Goal: Transaction & Acquisition: Purchase product/service

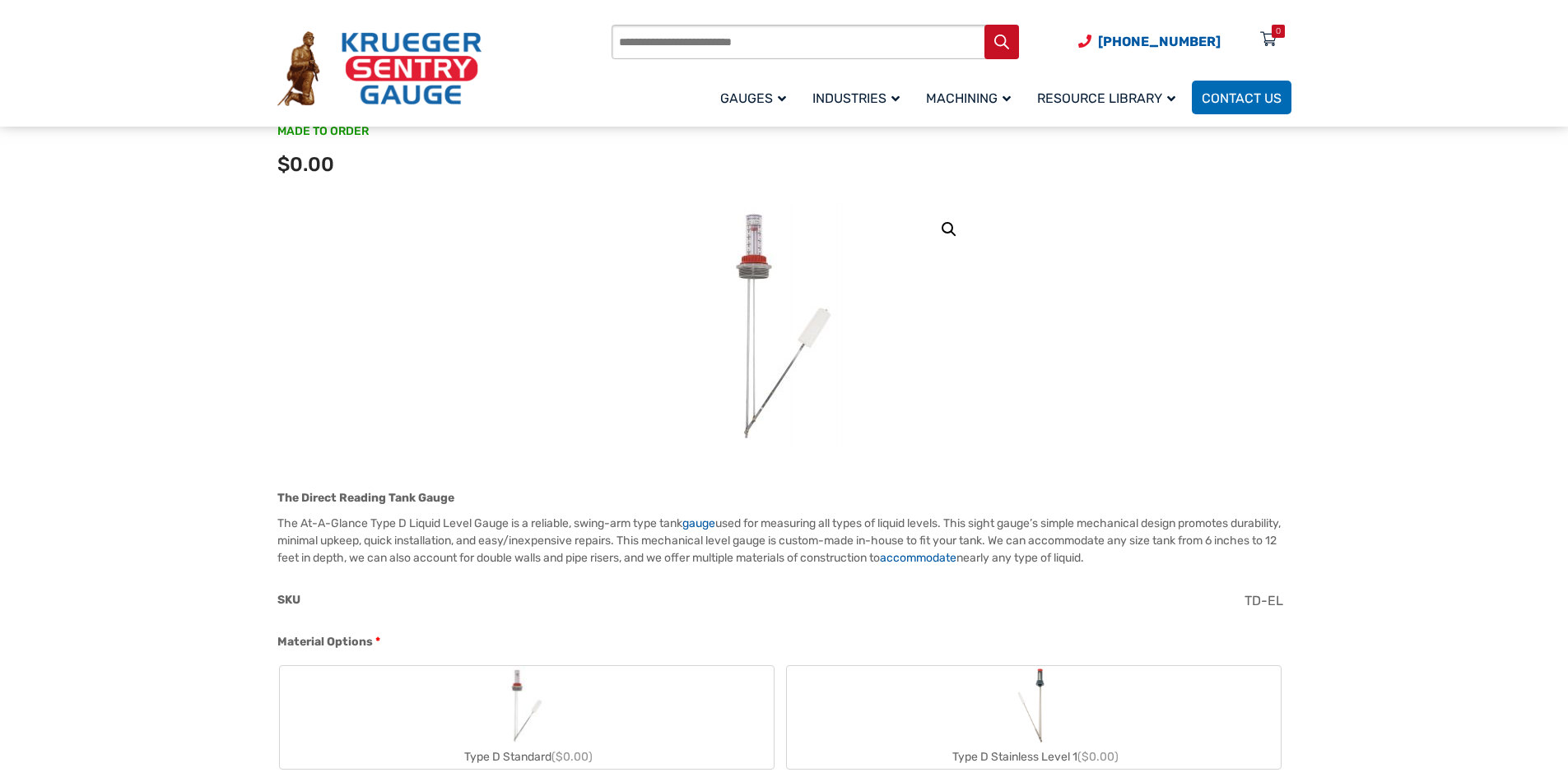
scroll to position [165, 0]
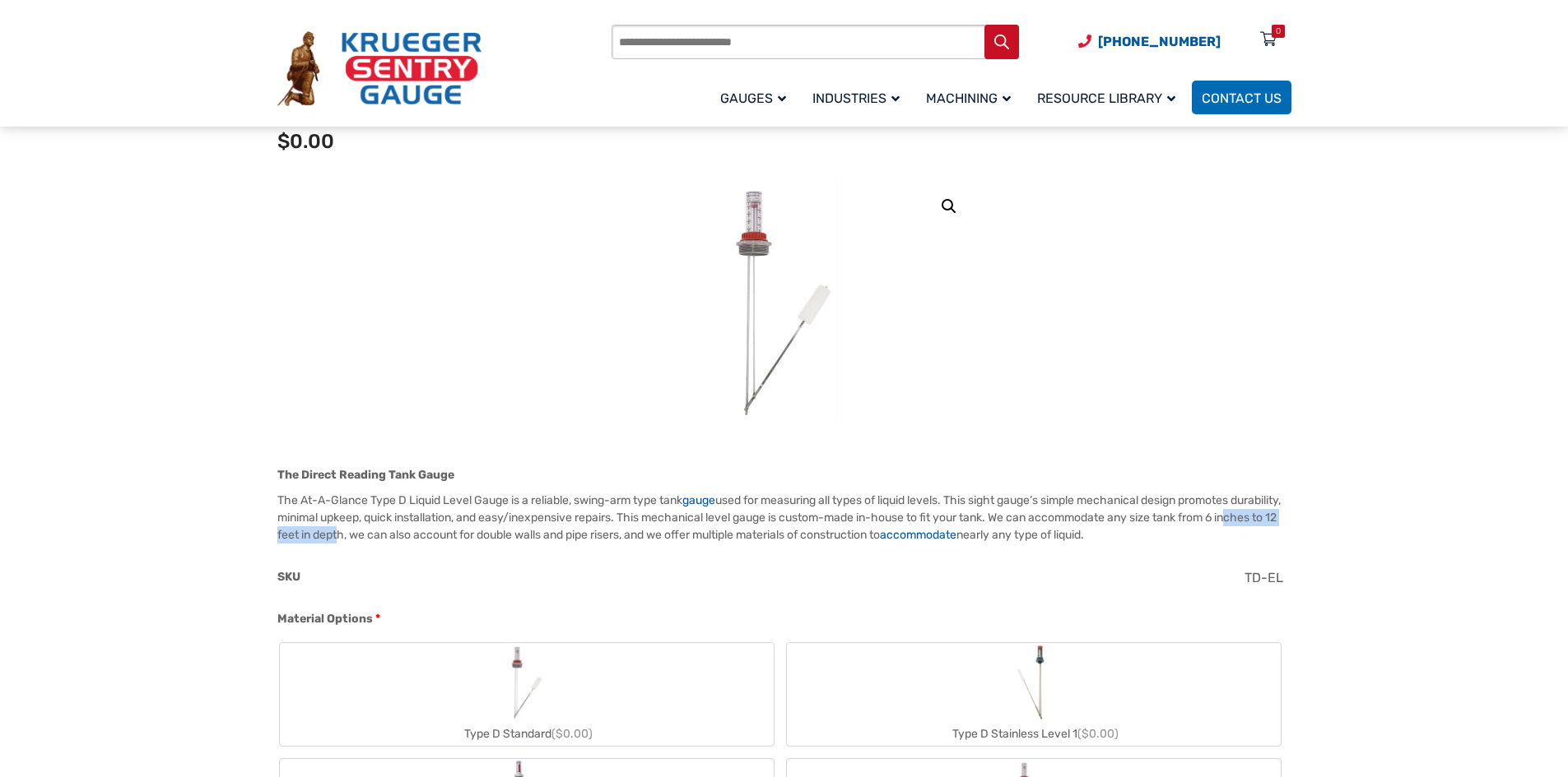
drag, startPoint x: 298, startPoint y: 535, endPoint x: 403, endPoint y: 540, distance: 105.1
click at [403, 540] on p "The At-A-Glance Type D Liquid Level Gauge is a reliable, swing-arm type tank ga…" at bounding box center [784, 517] width 1014 height 51
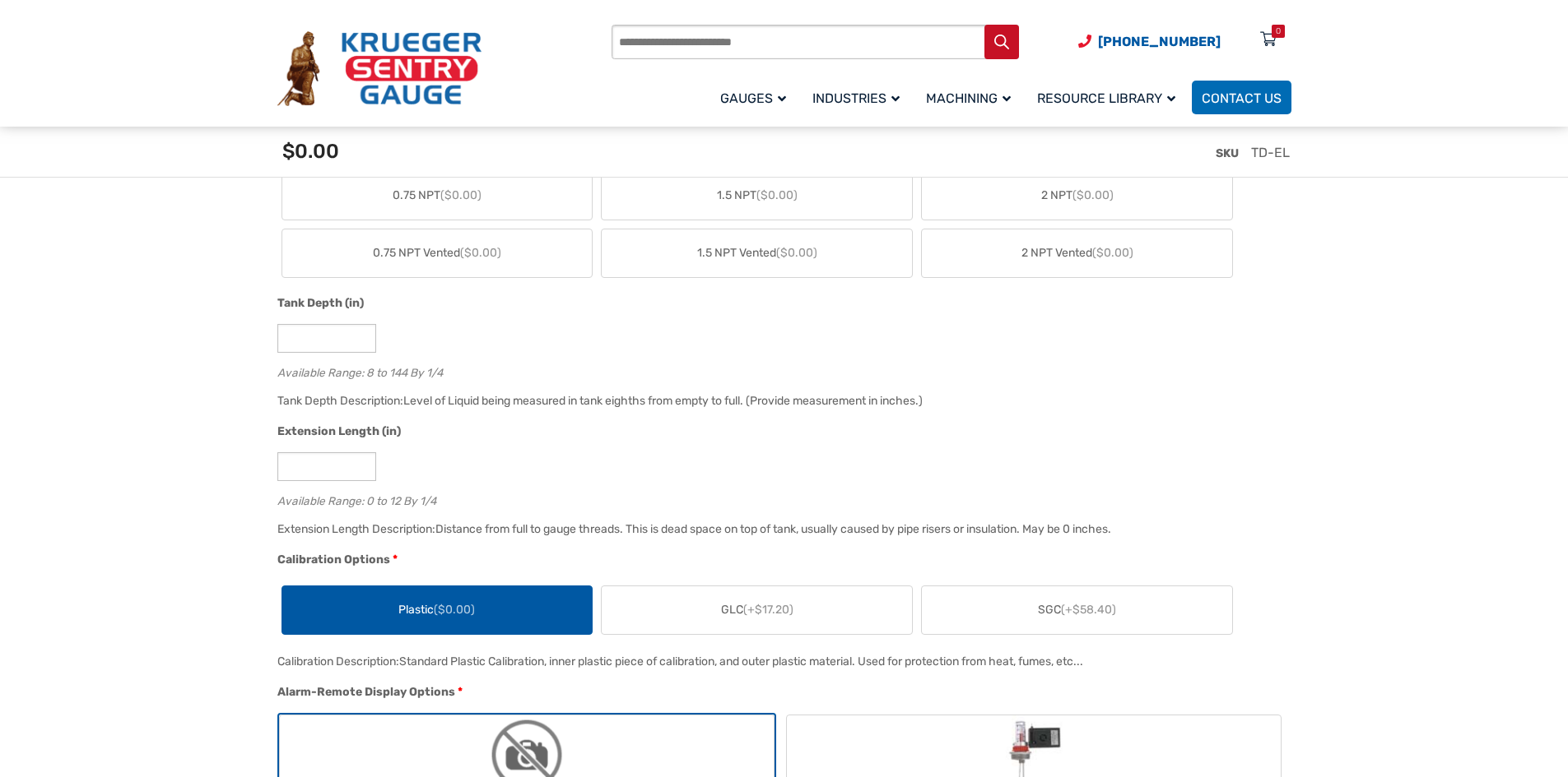
scroll to position [987, 0]
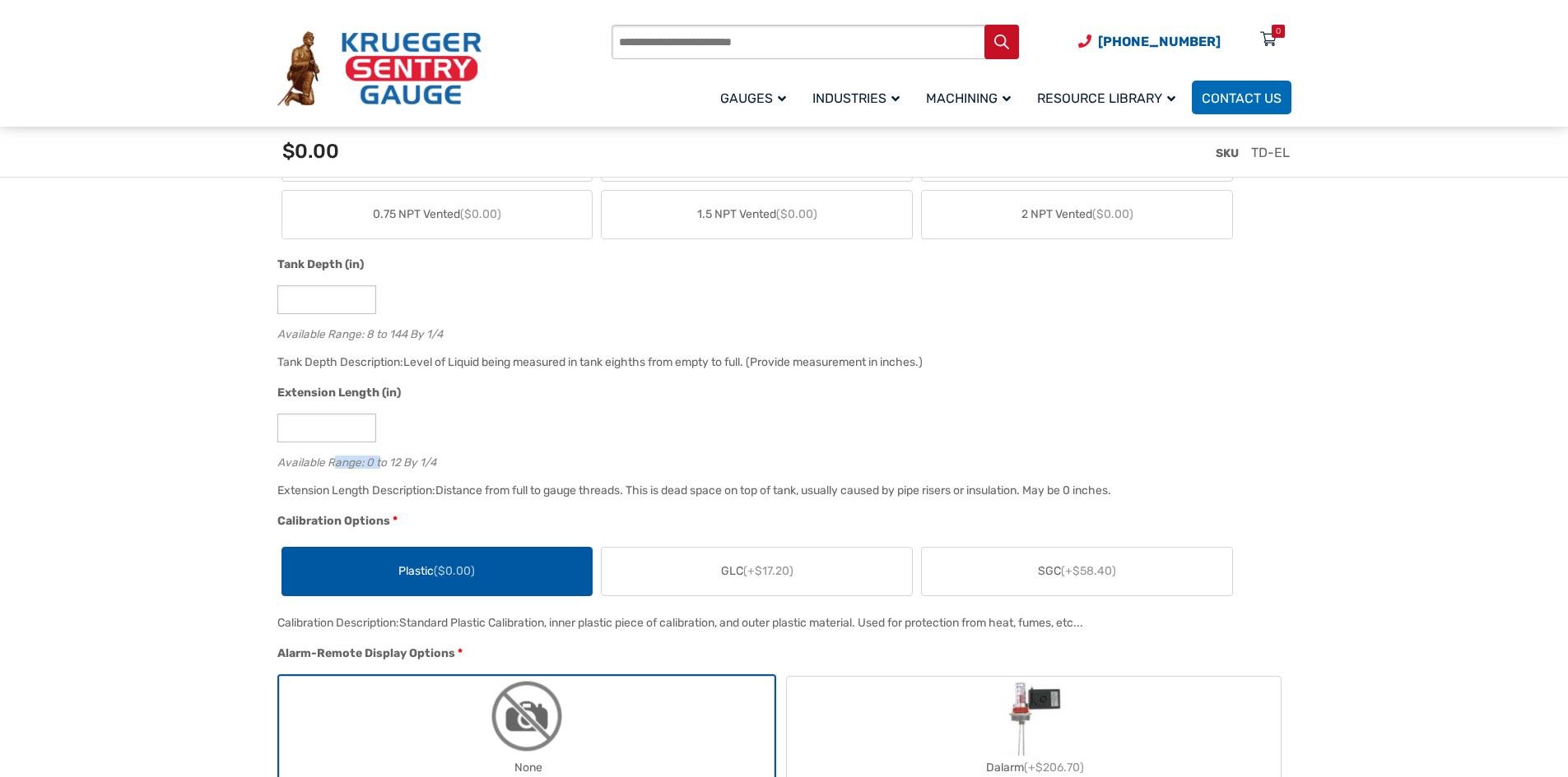
drag, startPoint x: 333, startPoint y: 471, endPoint x: 384, endPoint y: 475, distance: 51.2
click at [384, 475] on div "Extension Length (in) * Available Range: 0 to 12 By 1/4" at bounding box center [780, 432] width 1014 height 96
click at [404, 497] on span "Extension Length Description:" at bounding box center [356, 491] width 158 height 14
drag, startPoint x: 425, startPoint y: 495, endPoint x: 1129, endPoint y: 494, distance: 704.0
click at [1129, 494] on div "Extension Length Description: Distance from full to gauge threads. This is dead…" at bounding box center [780, 496] width 1014 height 32
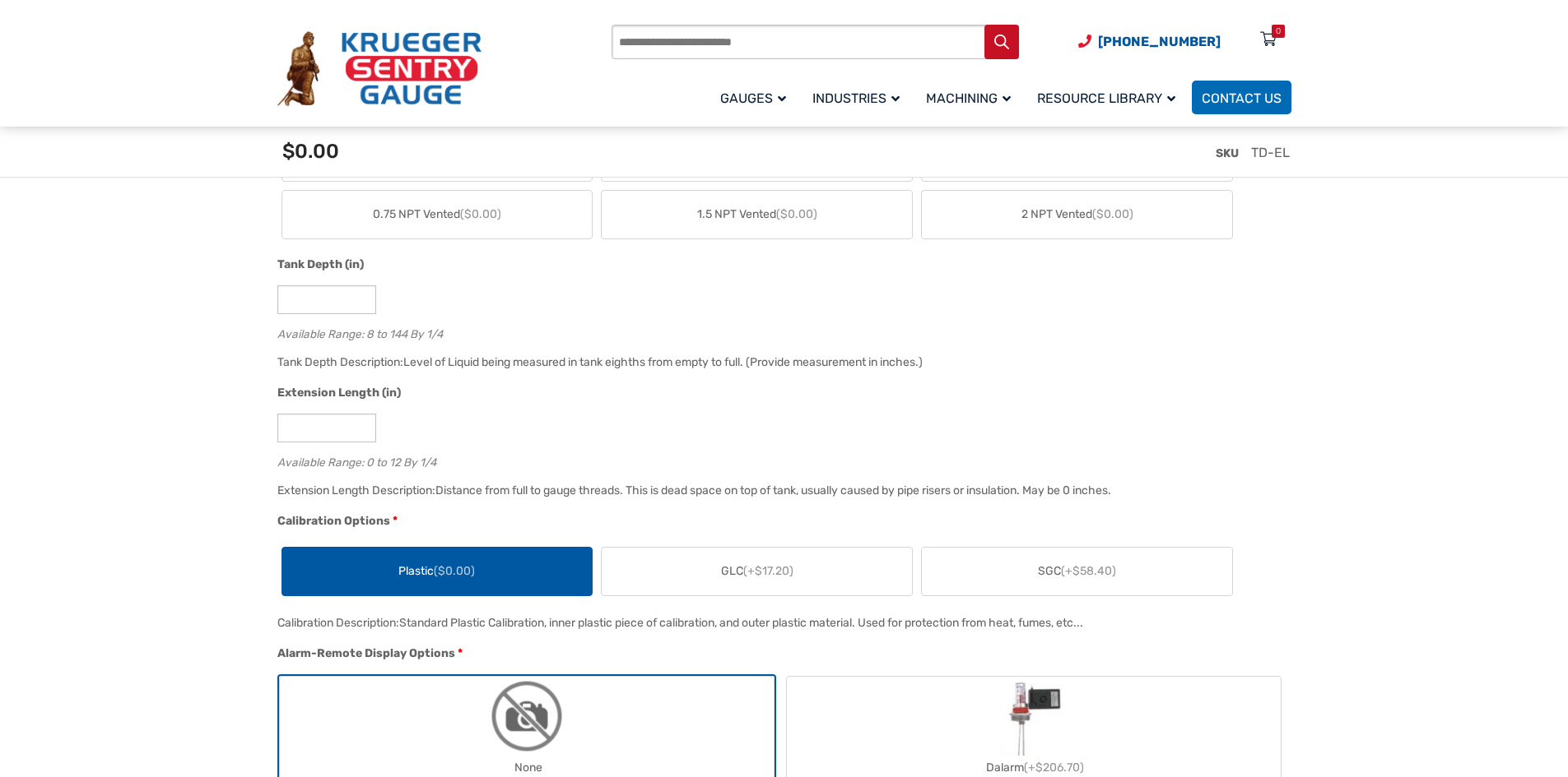
click at [1111, 498] on div "Distance from full to gauge threads. This is dead space on top of tank, usually…" at bounding box center [773, 491] width 675 height 14
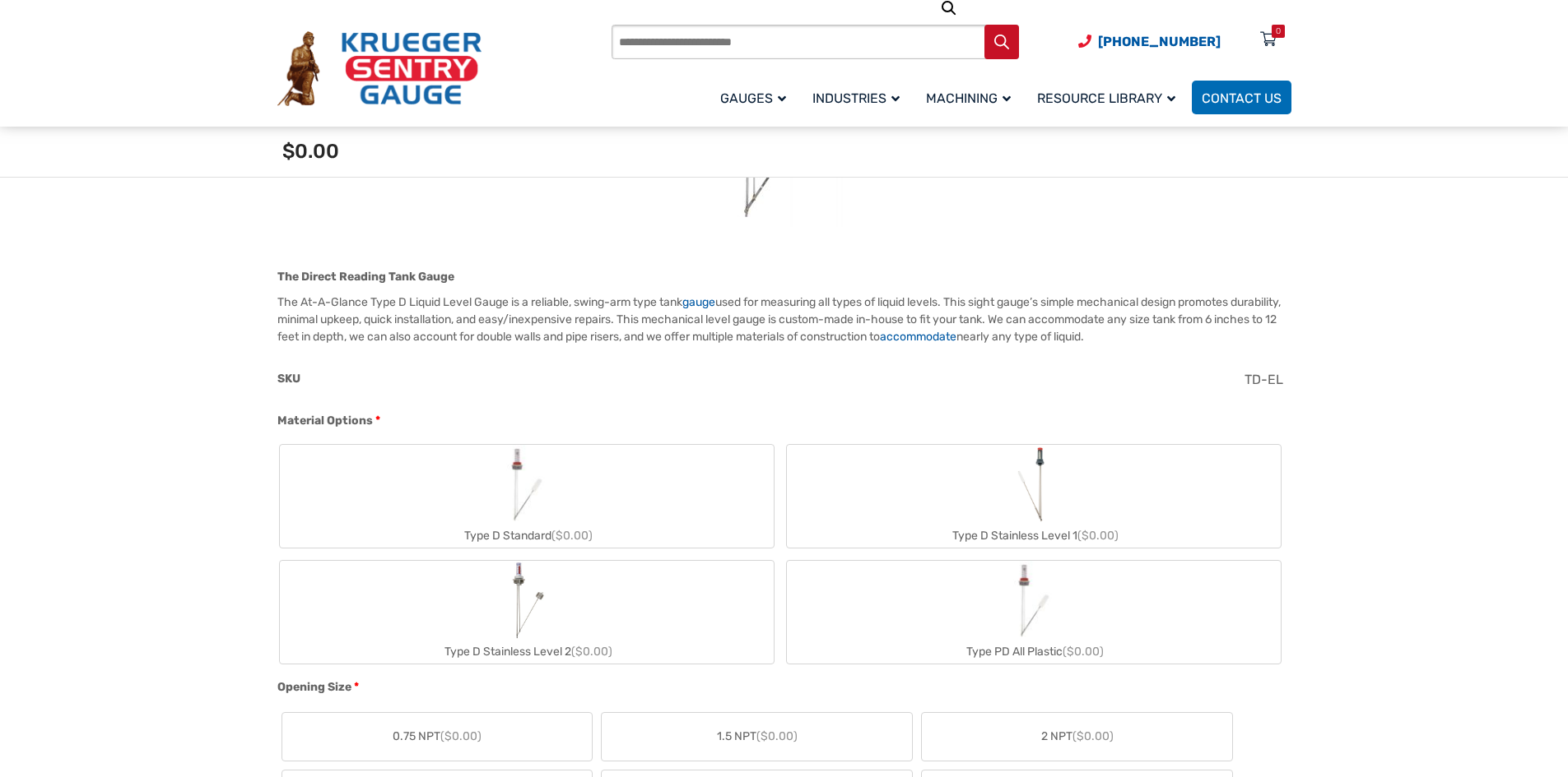
scroll to position [412, 0]
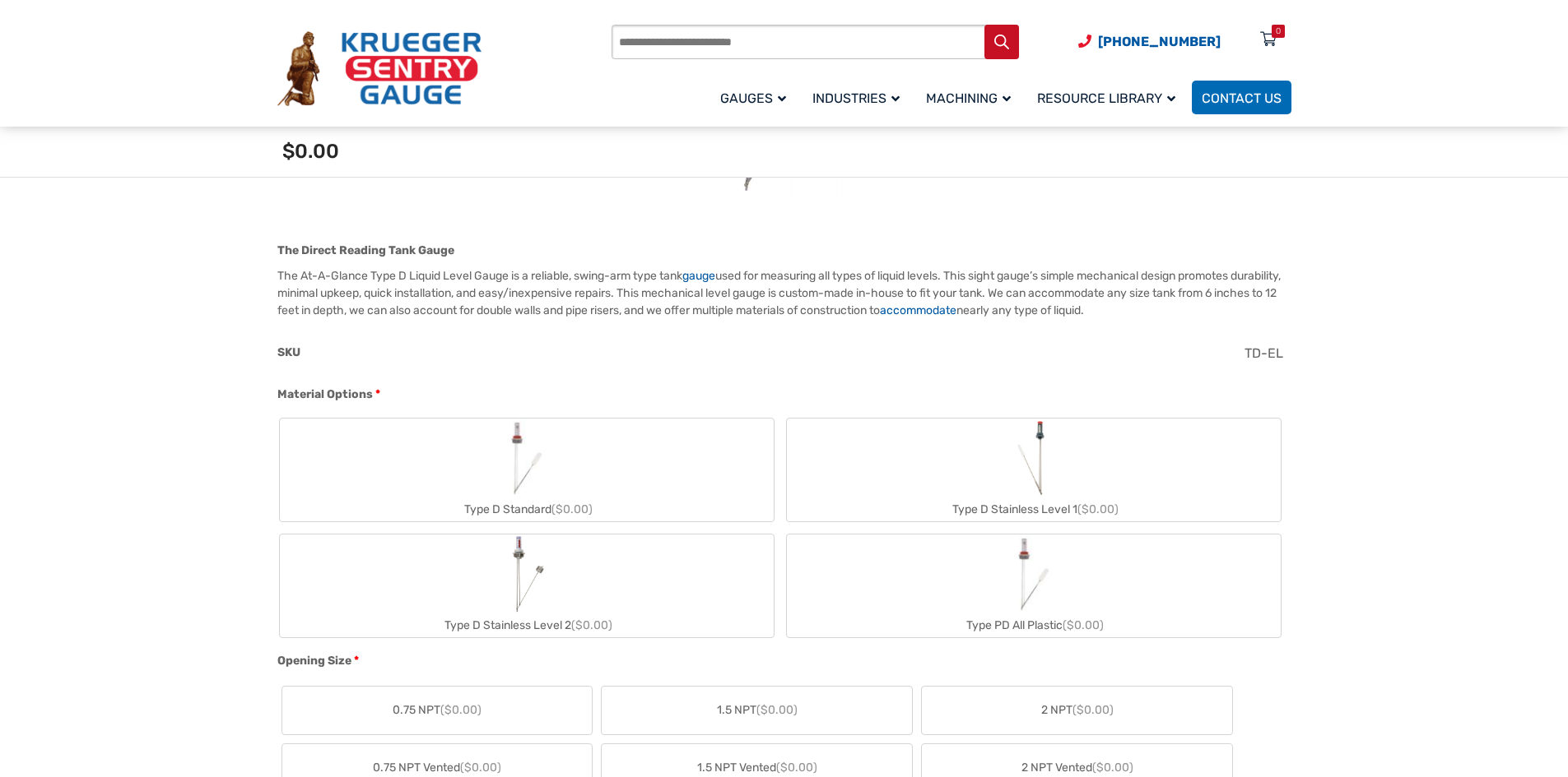
click at [579, 446] on label "Type D Standard ($0.00)" at bounding box center [527, 470] width 494 height 103
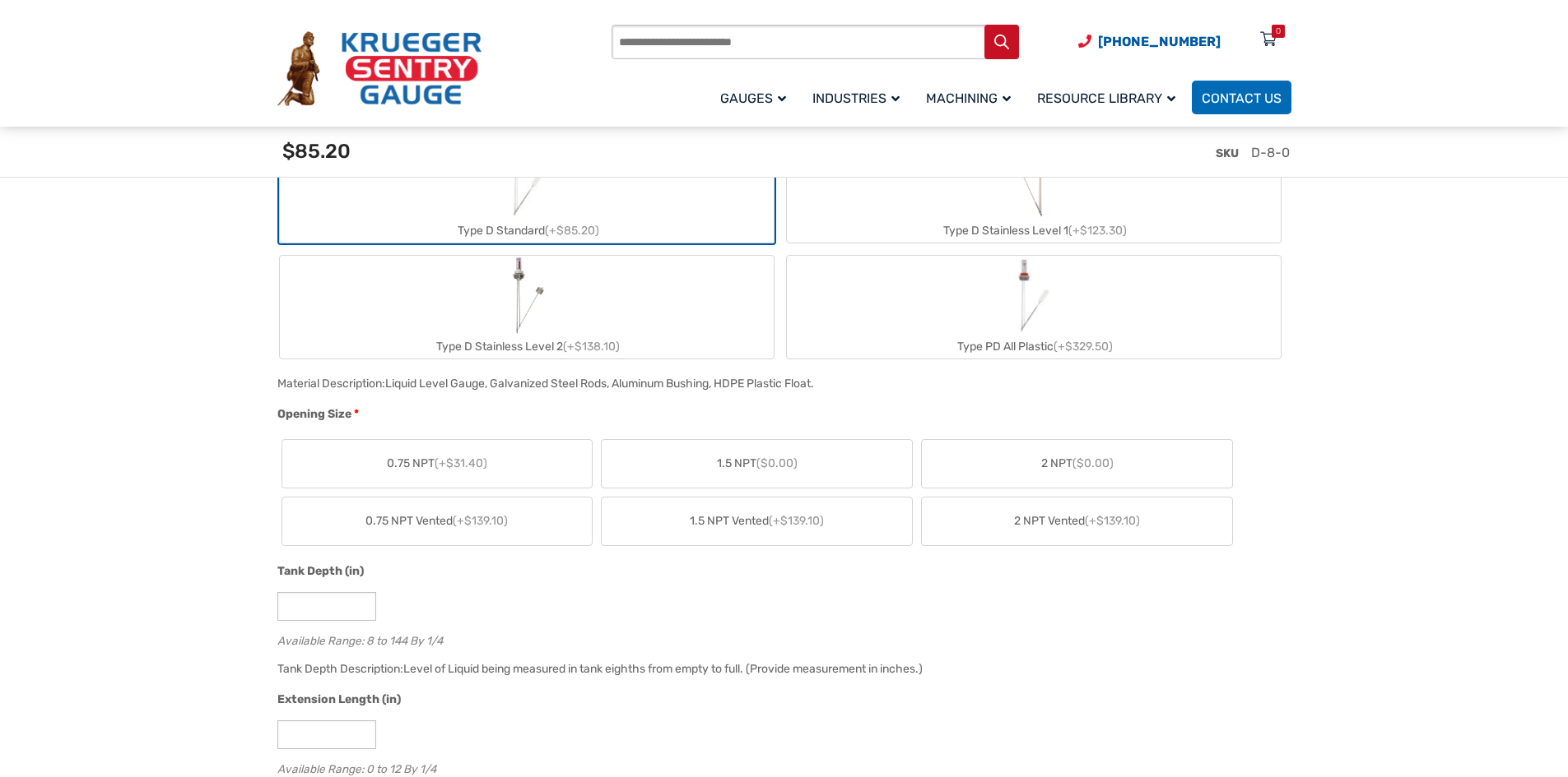
scroll to position [740, 0]
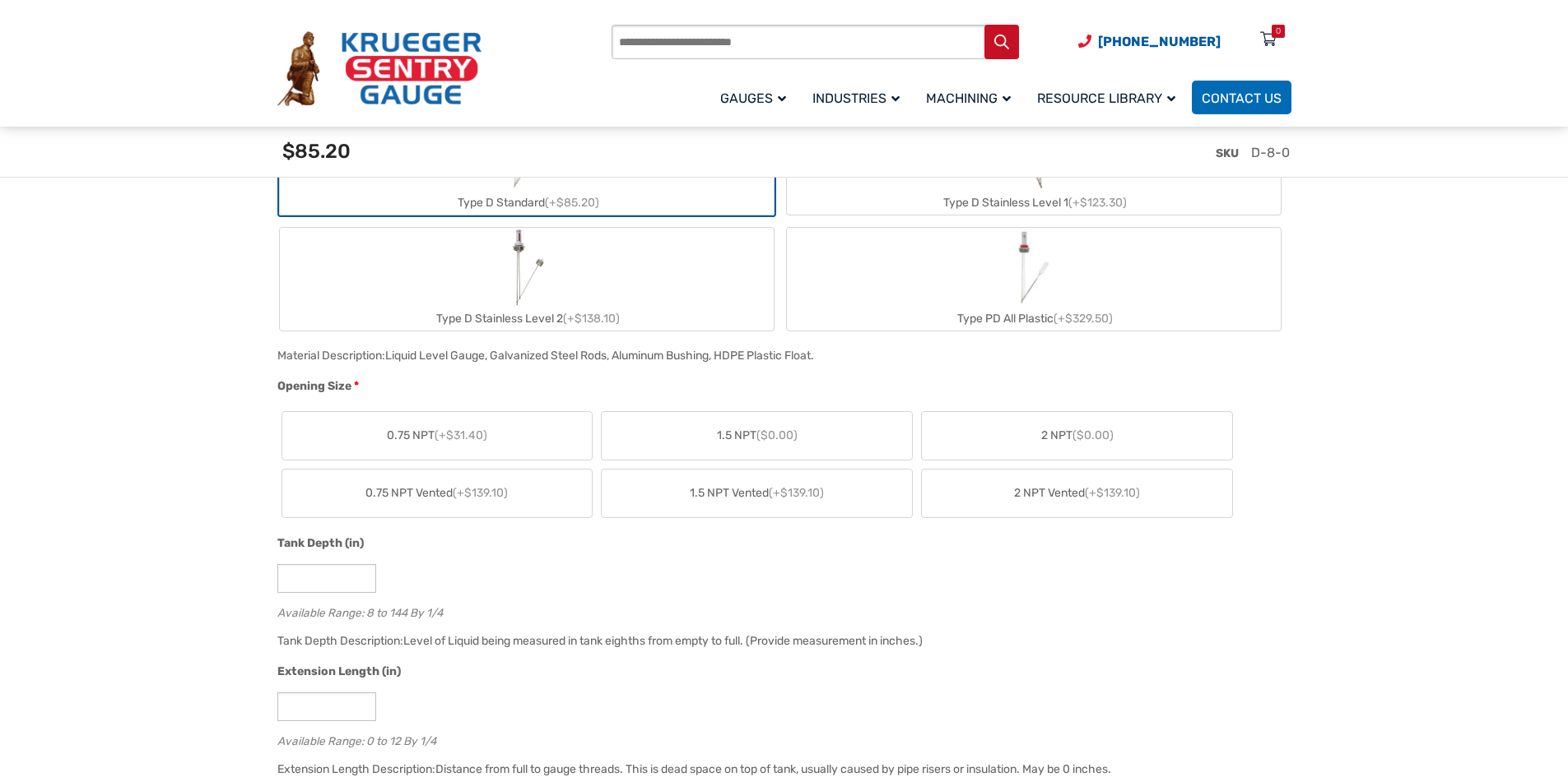
click at [1077, 433] on span "($0.00)" at bounding box center [1092, 435] width 41 height 14
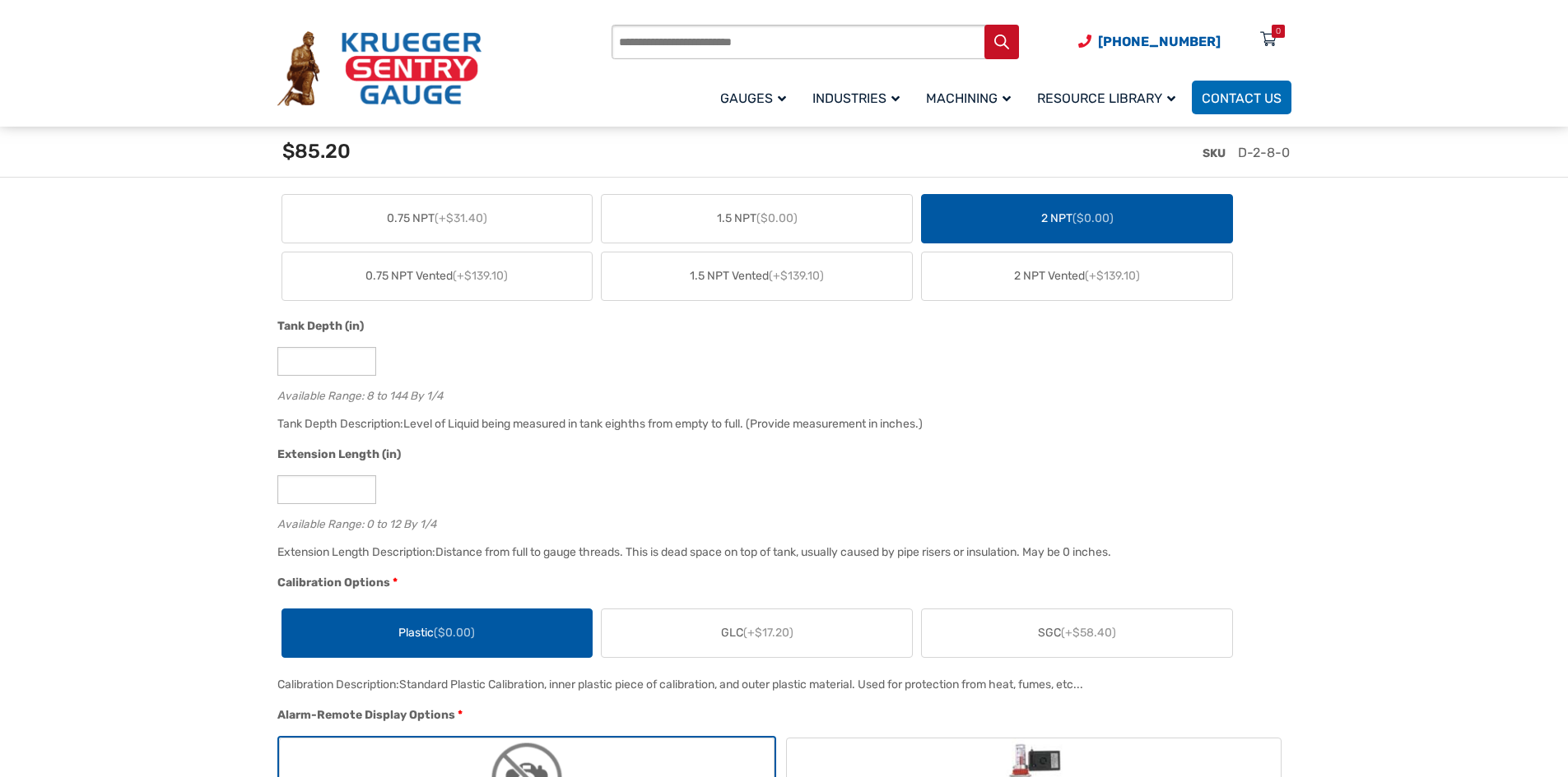
scroll to position [987, 0]
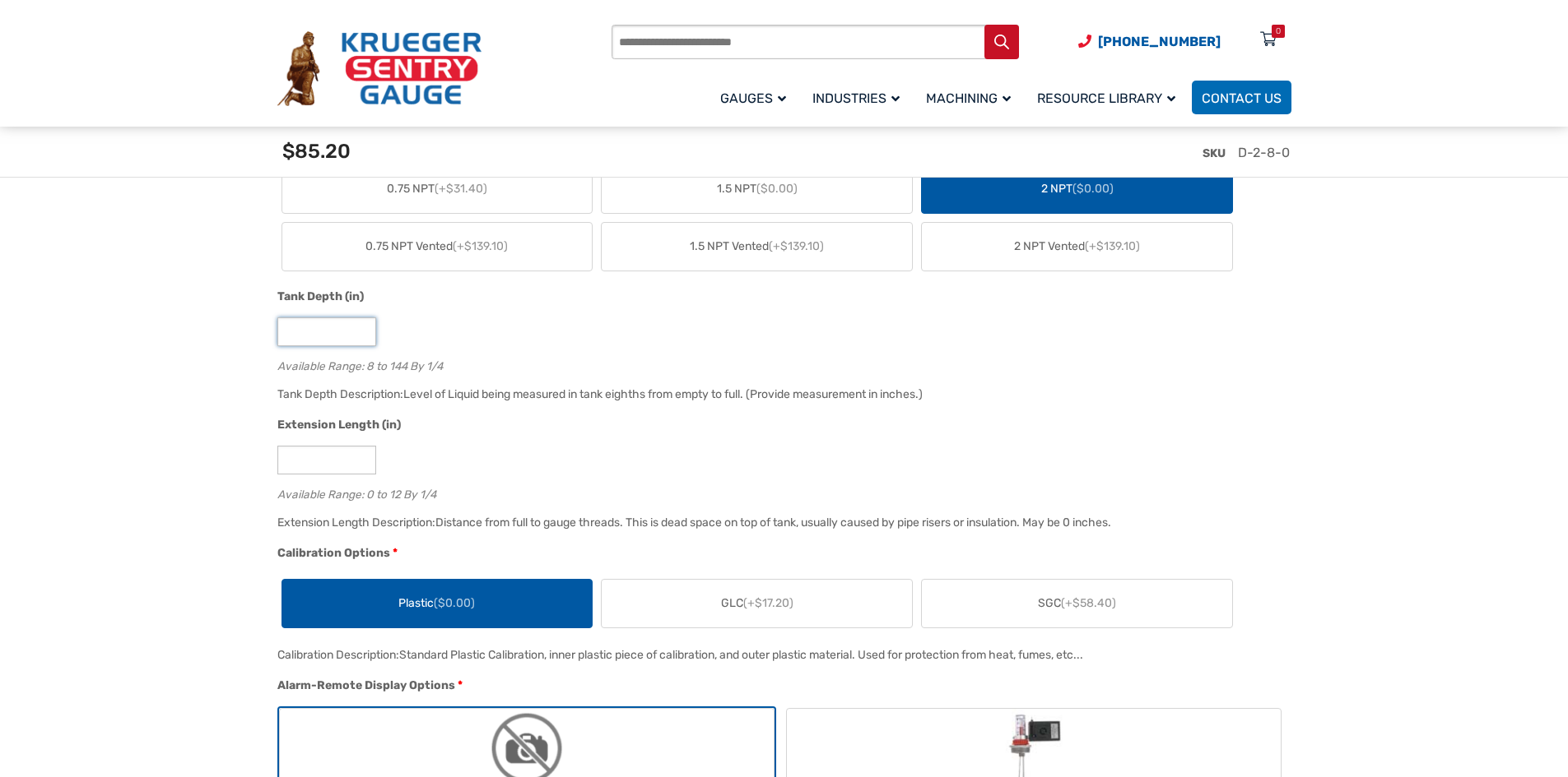
drag, startPoint x: 355, startPoint y: 326, endPoint x: 324, endPoint y: 329, distance: 31.1
click at [354, 327] on input "*" at bounding box center [326, 331] width 99 height 29
click at [318, 338] on input "*" at bounding box center [326, 331] width 99 height 29
drag, startPoint x: 318, startPoint y: 338, endPoint x: 287, endPoint y: 336, distance: 31.1
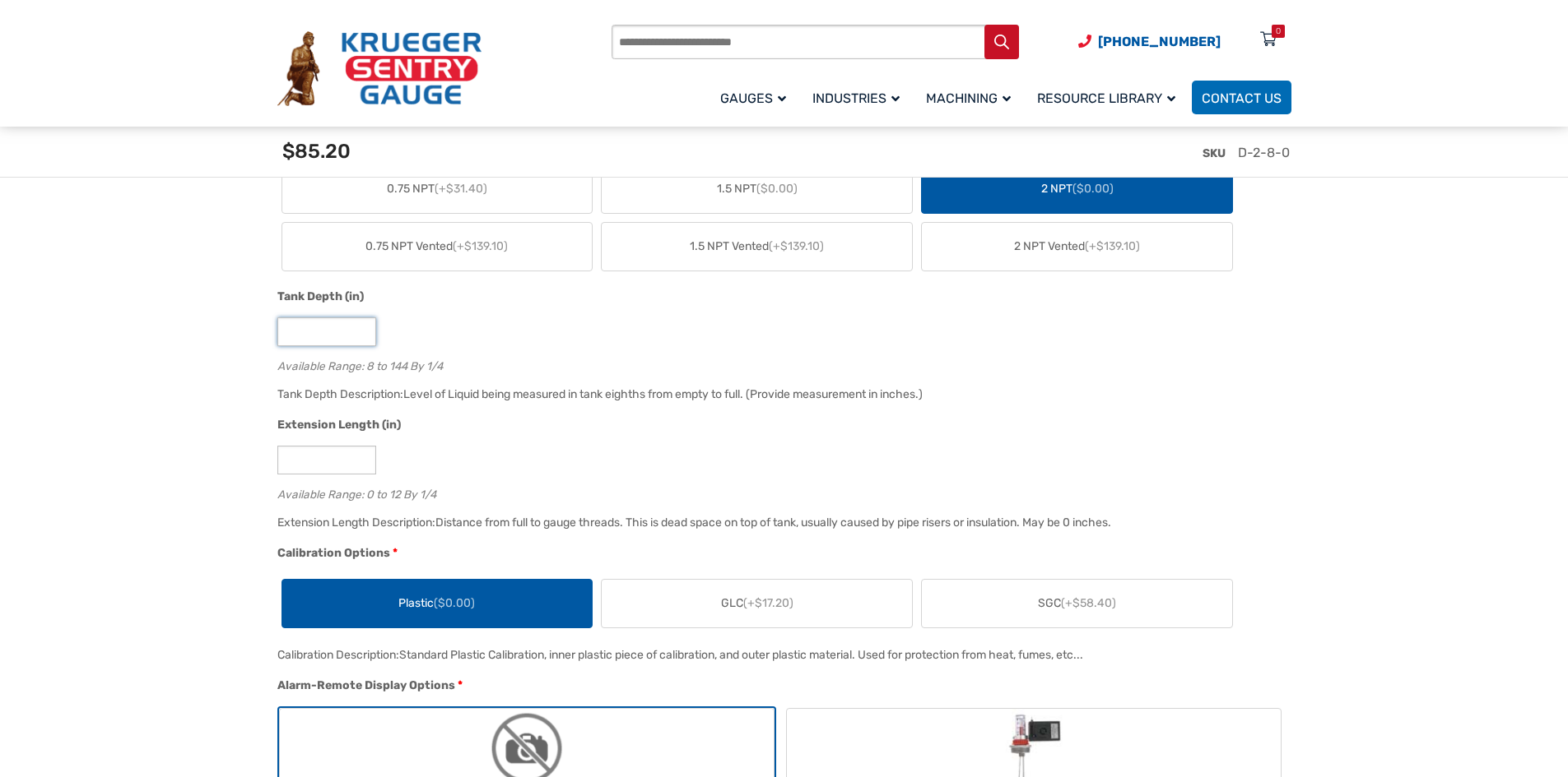
click at [287, 336] on input "*" at bounding box center [326, 331] width 99 height 29
type input "**"
click at [478, 371] on div "Available Range: 8 to 144 By 1/4" at bounding box center [780, 364] width 1006 height 16
drag, startPoint x: 323, startPoint y: 465, endPoint x: 274, endPoint y: 459, distance: 49.4
click at [276, 459] on div "Extension Length (in) * Available Range: 0 to 12 By 1/4" at bounding box center [780, 464] width 1014 height 96
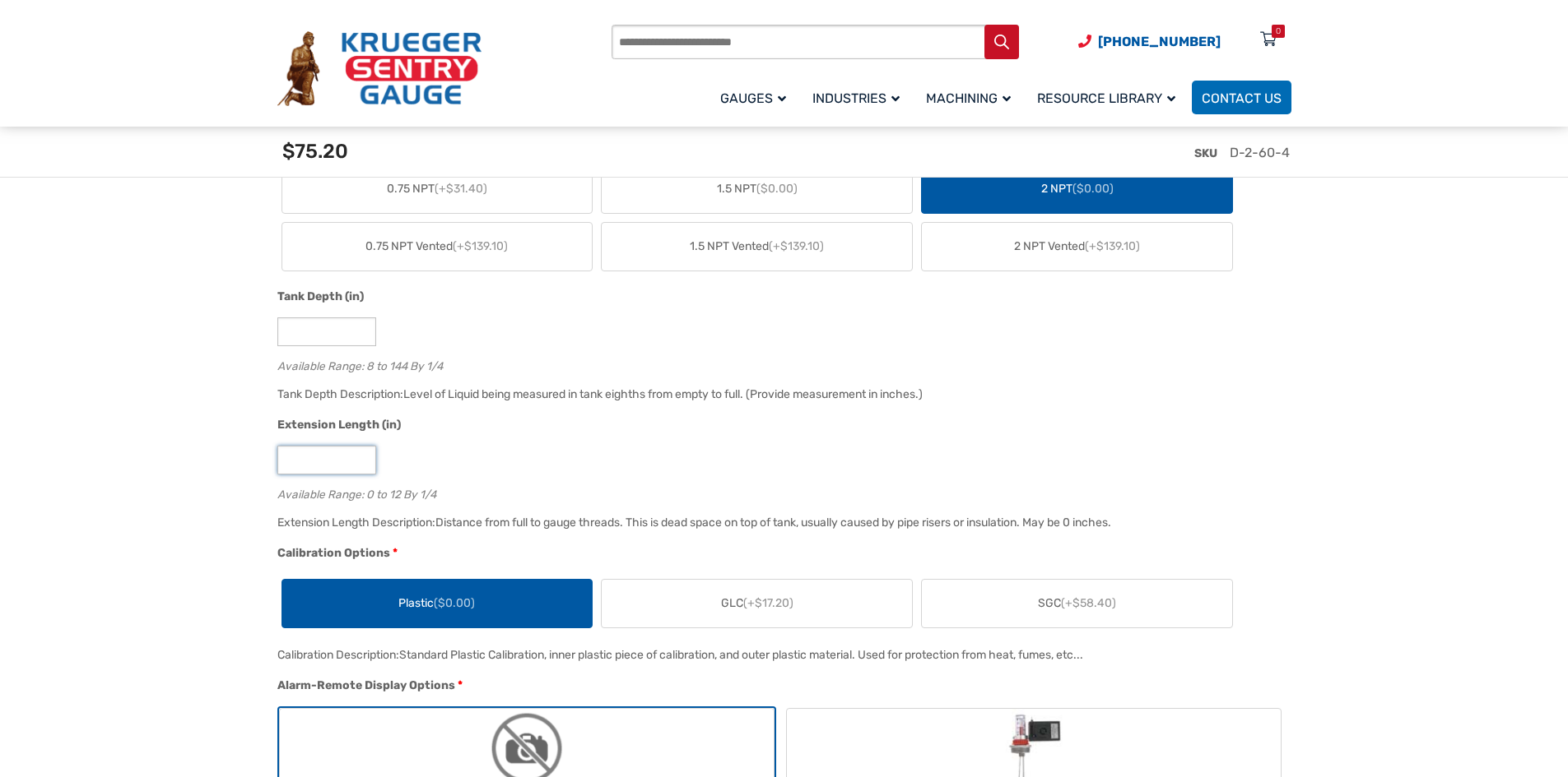
type input "*"
click at [514, 528] on div "Distance from full to gauge threads. This is dead space on top of tank, usually…" at bounding box center [773, 522] width 675 height 14
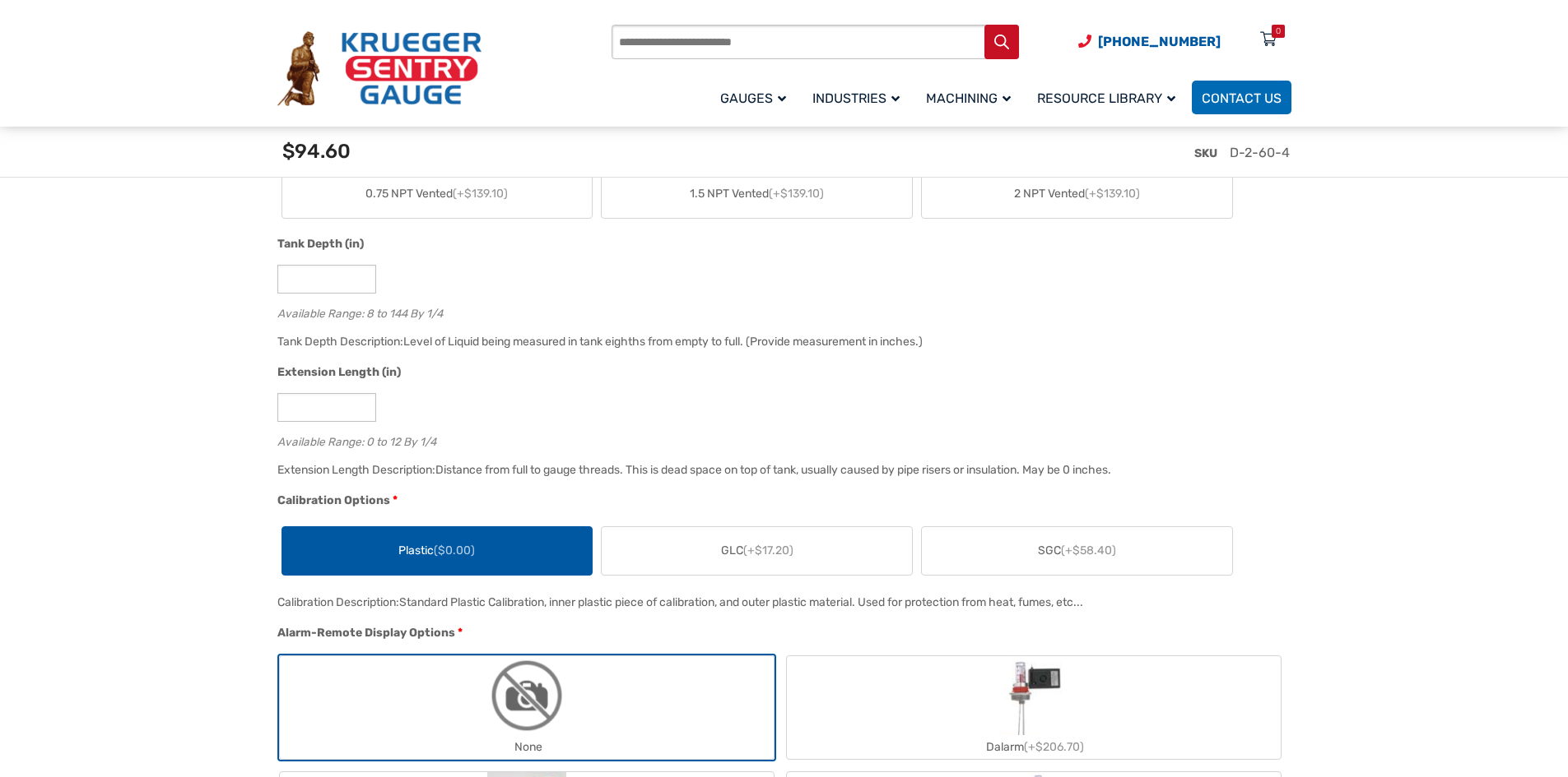
scroll to position [1069, 0]
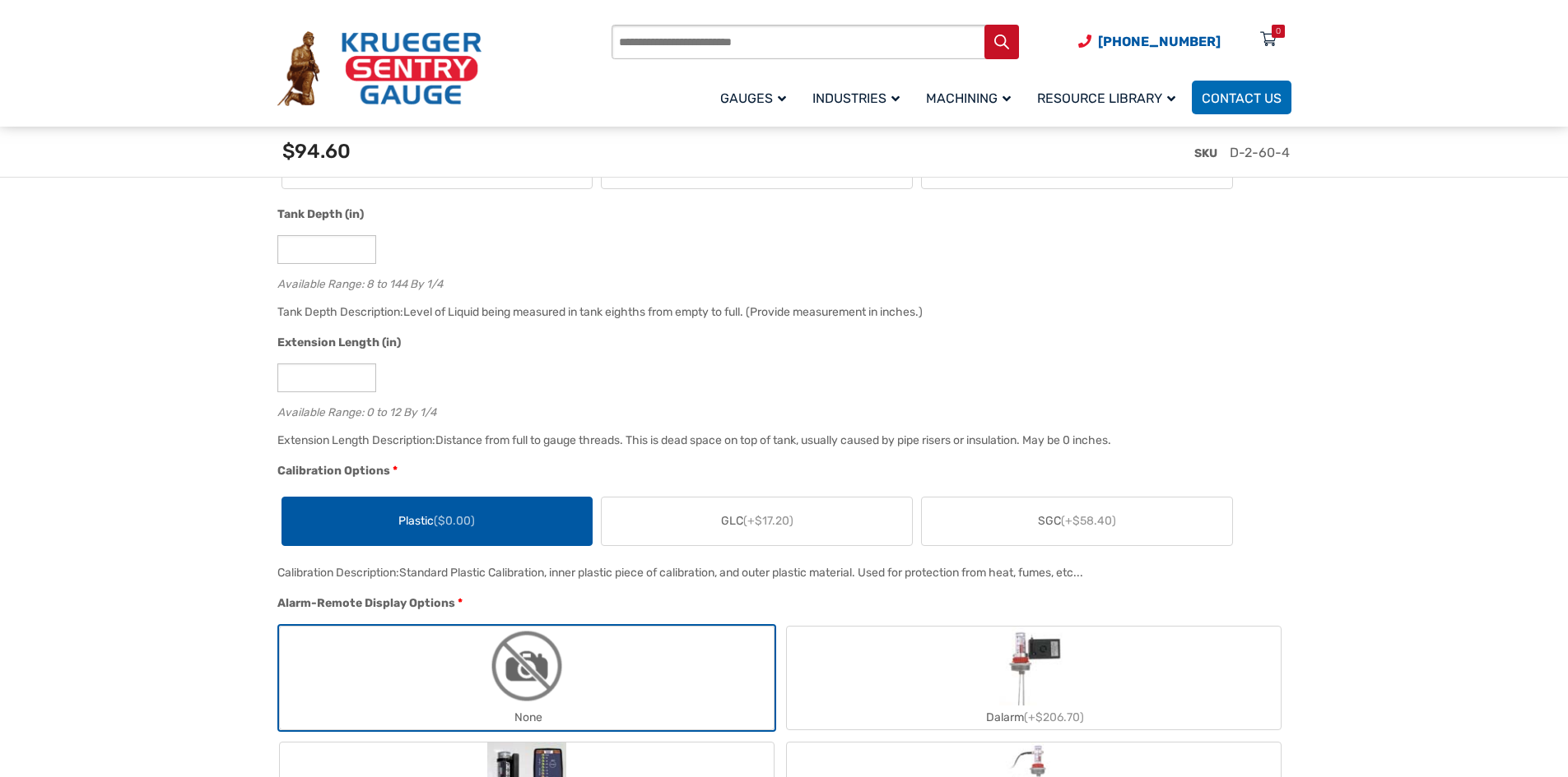
click at [709, 530] on label "GLC (+$17.20)" at bounding box center [757, 521] width 311 height 48
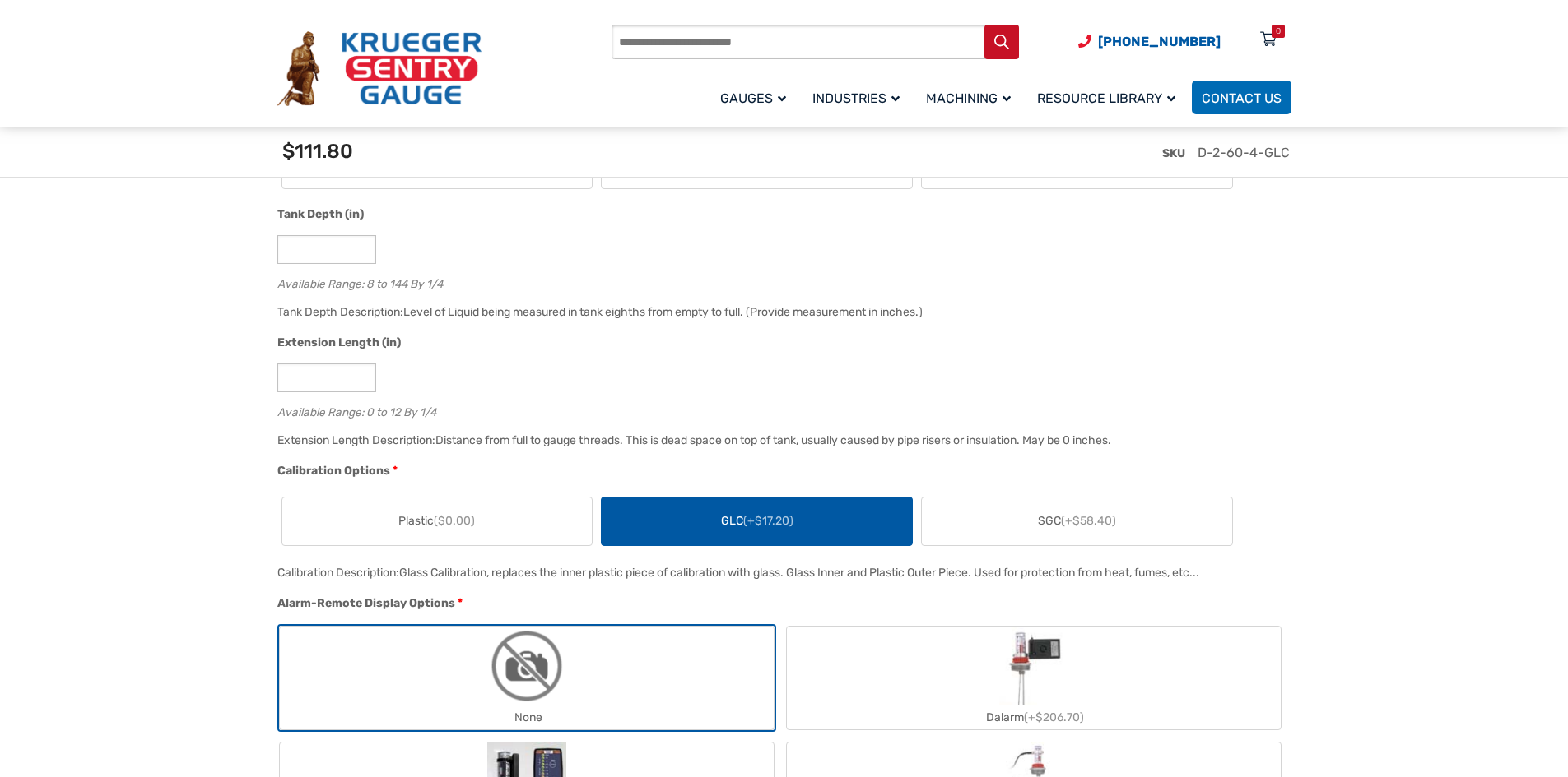
click at [1089, 522] on span "(+$58.40)" at bounding box center [1088, 521] width 55 height 14
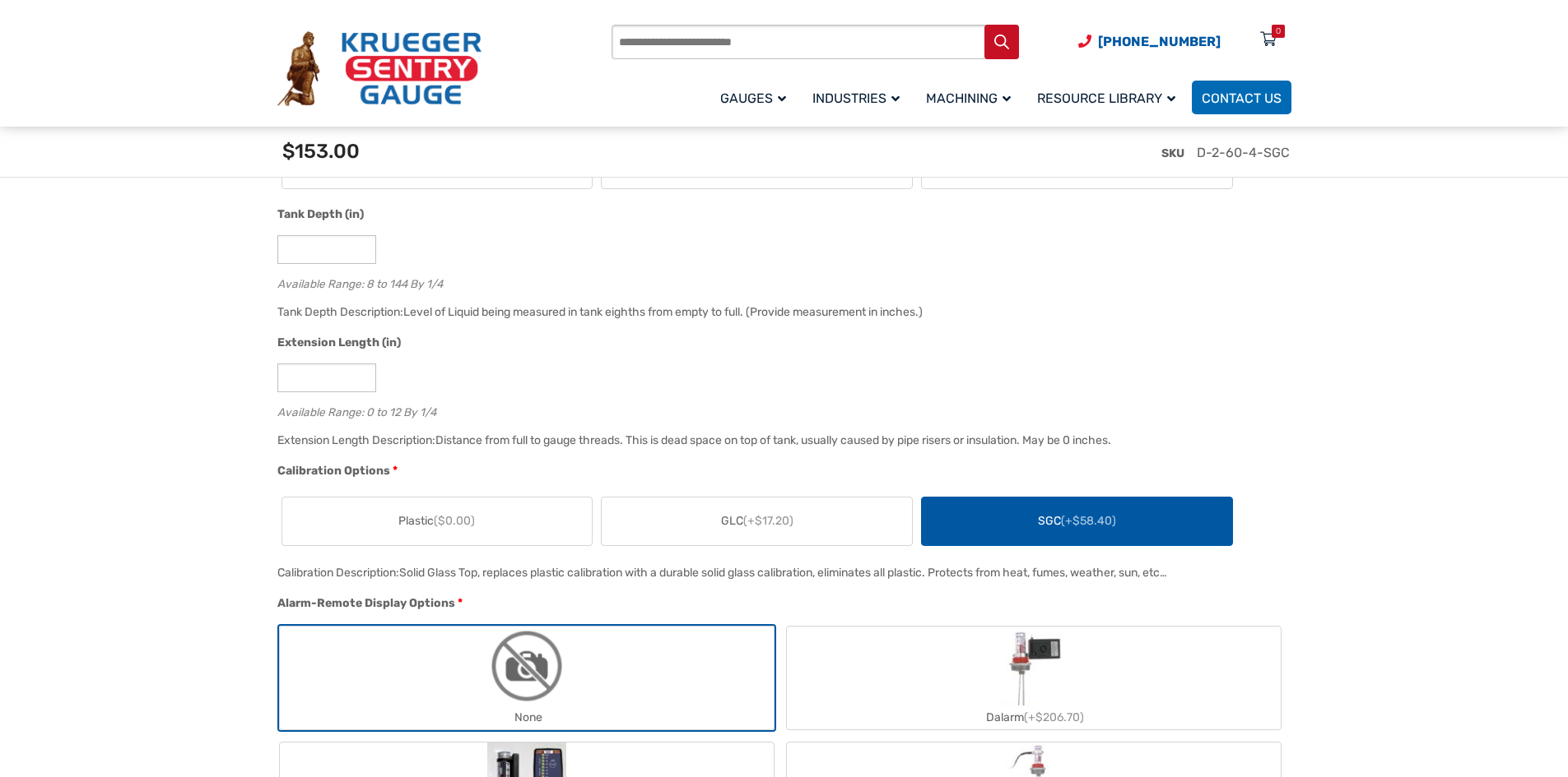
click at [568, 520] on label "Plastic ($0.00)" at bounding box center [438, 521] width 311 height 48
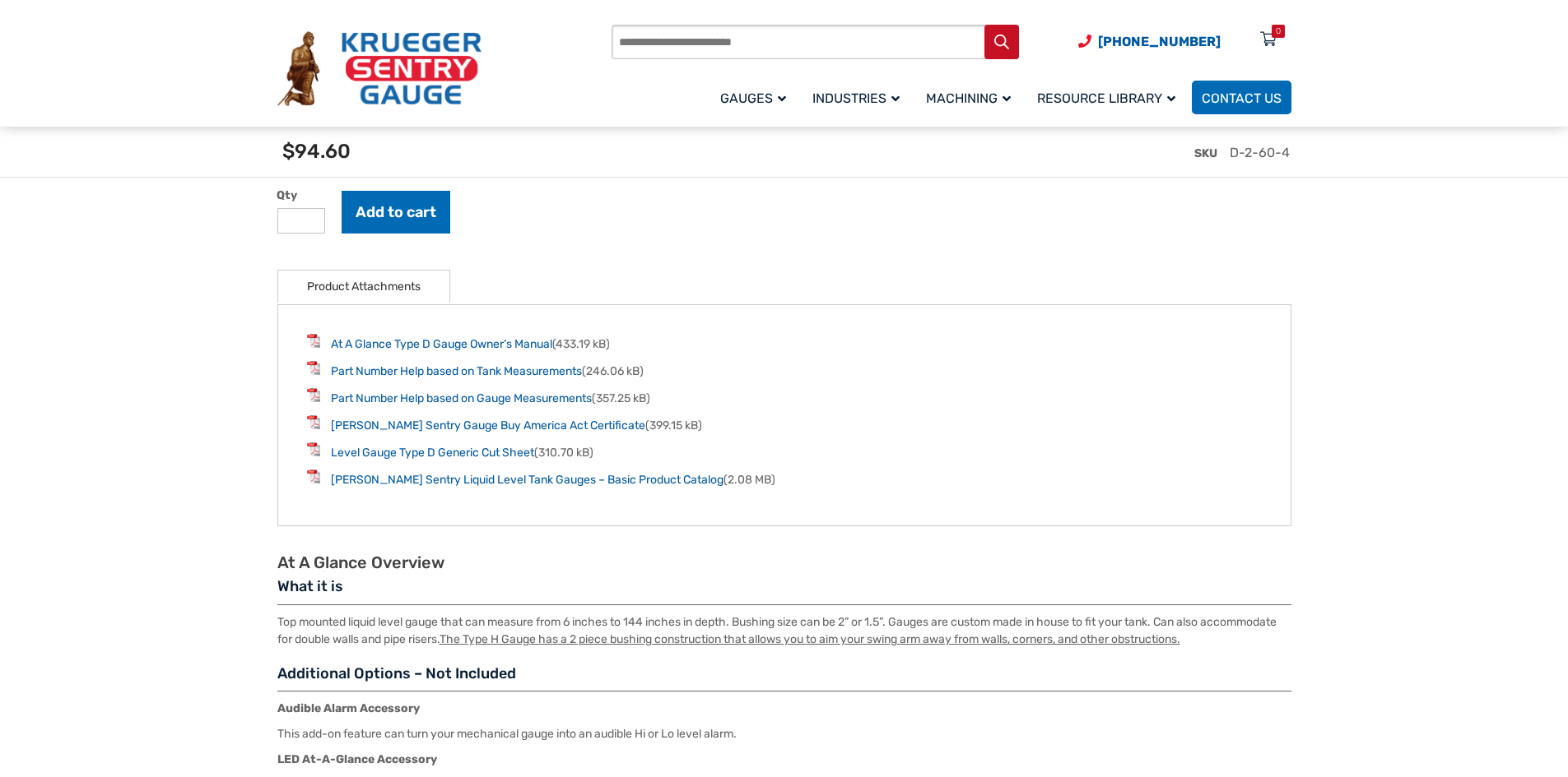
scroll to position [2138, 0]
click at [497, 344] on link "At A Glance Type D Gauge Owner’s Manual" at bounding box center [442, 343] width 222 height 14
click at [497, 452] on link "Level Gauge Type D Generic Cut Sheet" at bounding box center [432, 451] width 203 height 14
click at [469, 399] on link "Part Number Help based on Gauge Measurements" at bounding box center [461, 397] width 261 height 14
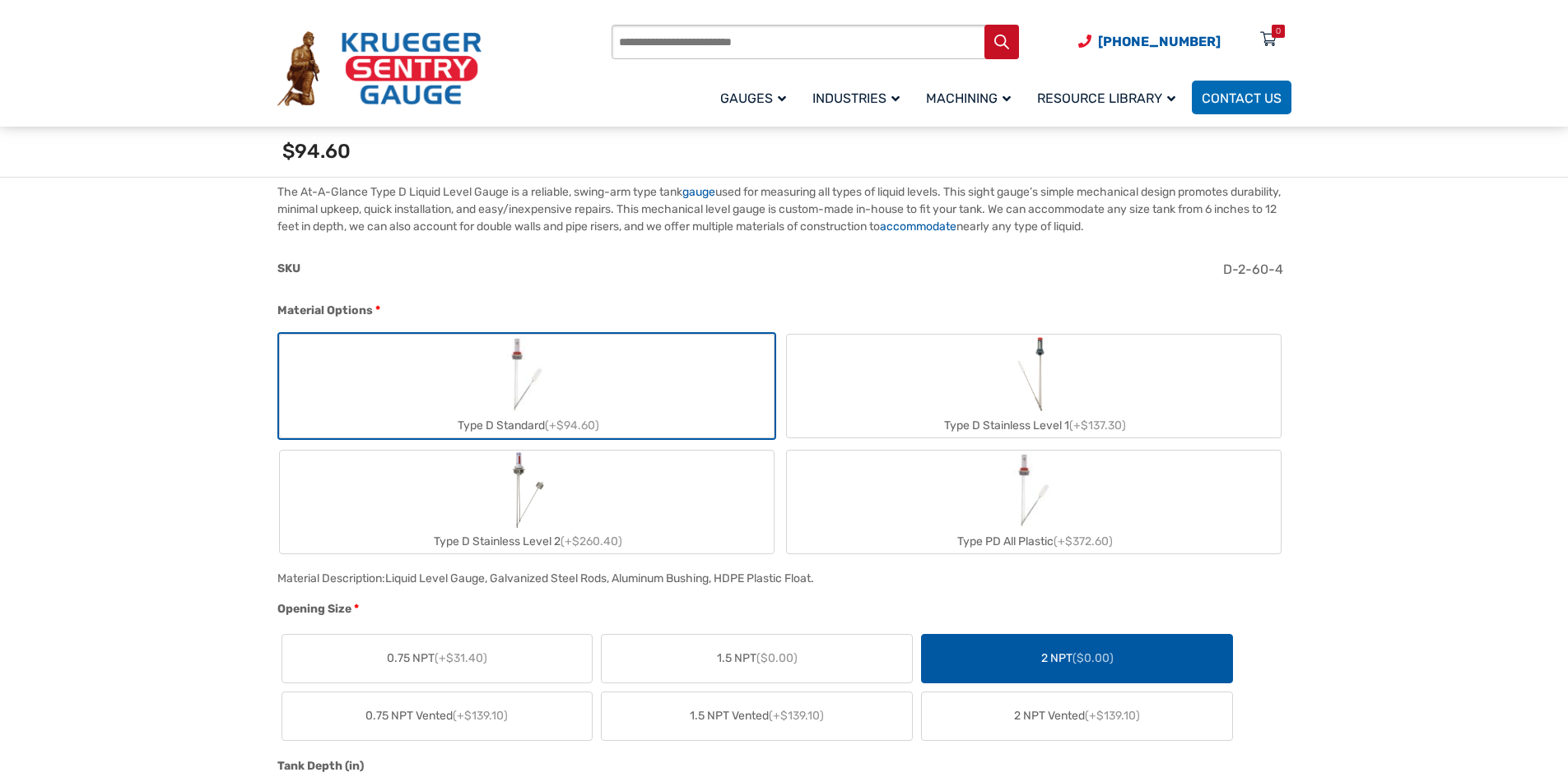
scroll to position [494, 0]
click at [955, 390] on label "Type D Stainless Level 1 (+$137.30)" at bounding box center [1034, 388] width 494 height 103
type input "*"
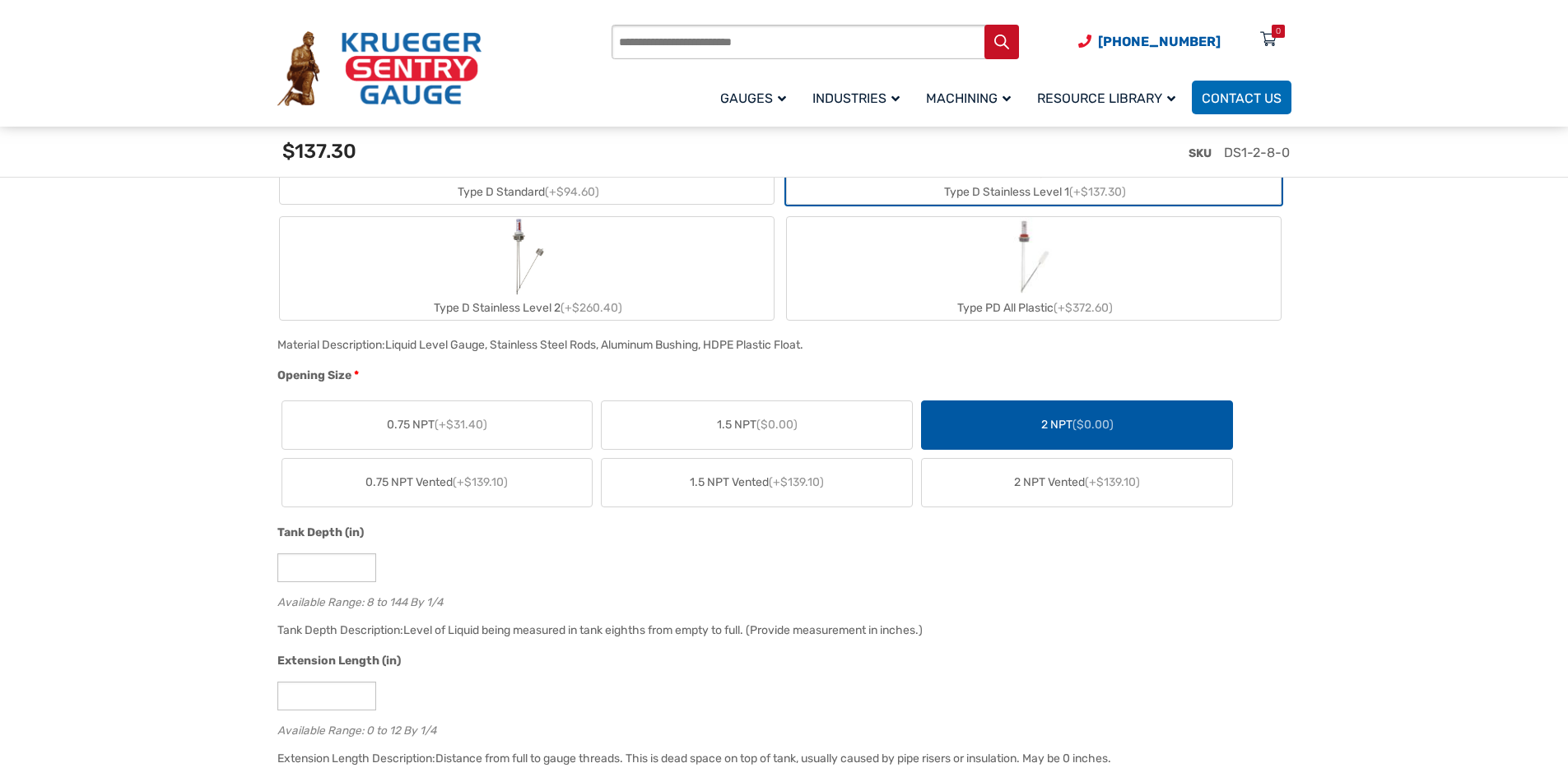
scroll to position [987, 0]
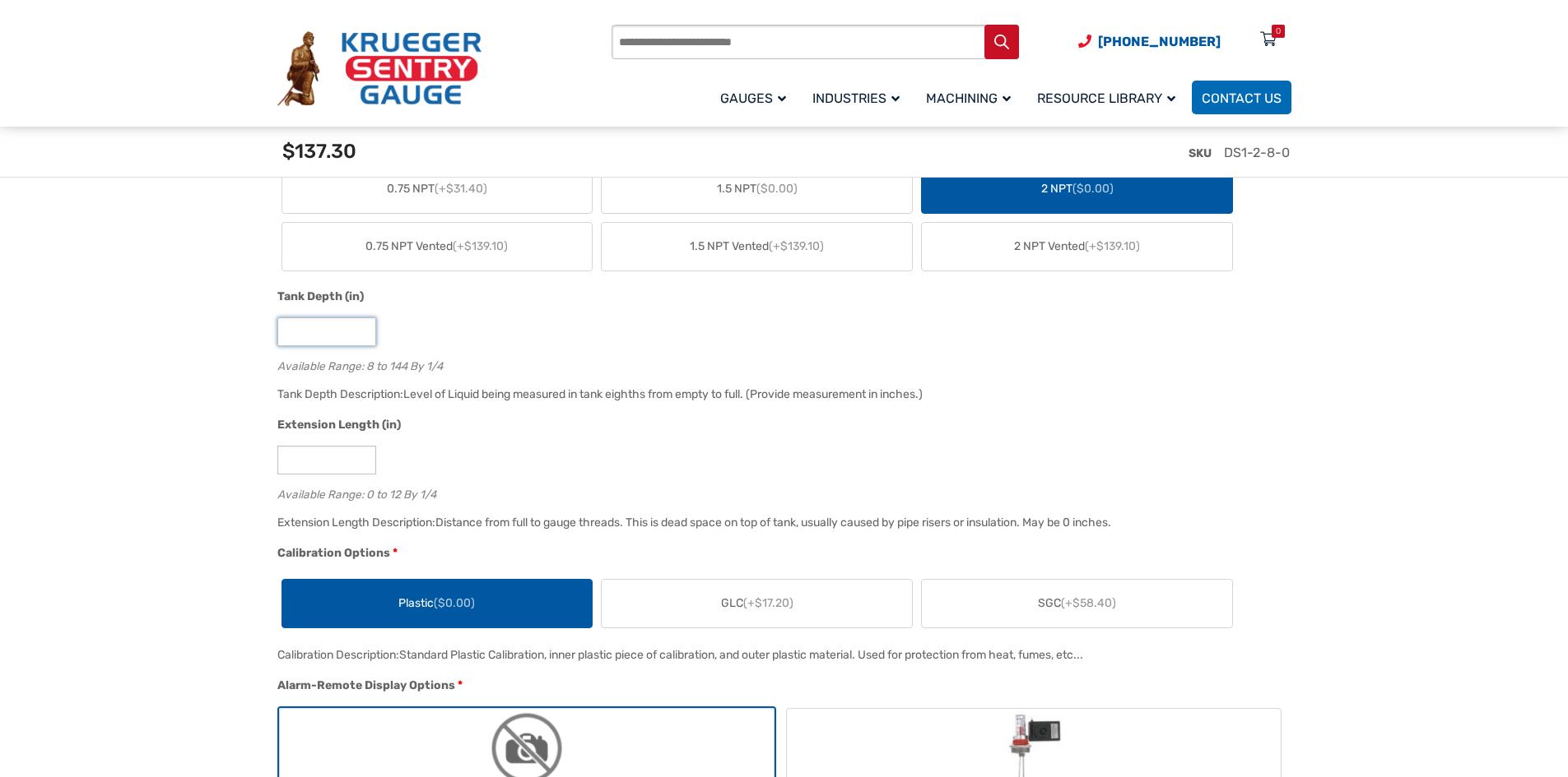
click at [332, 344] on input "*" at bounding box center [326, 331] width 99 height 29
type input "**"
click at [308, 459] on input "*" at bounding box center [326, 460] width 99 height 29
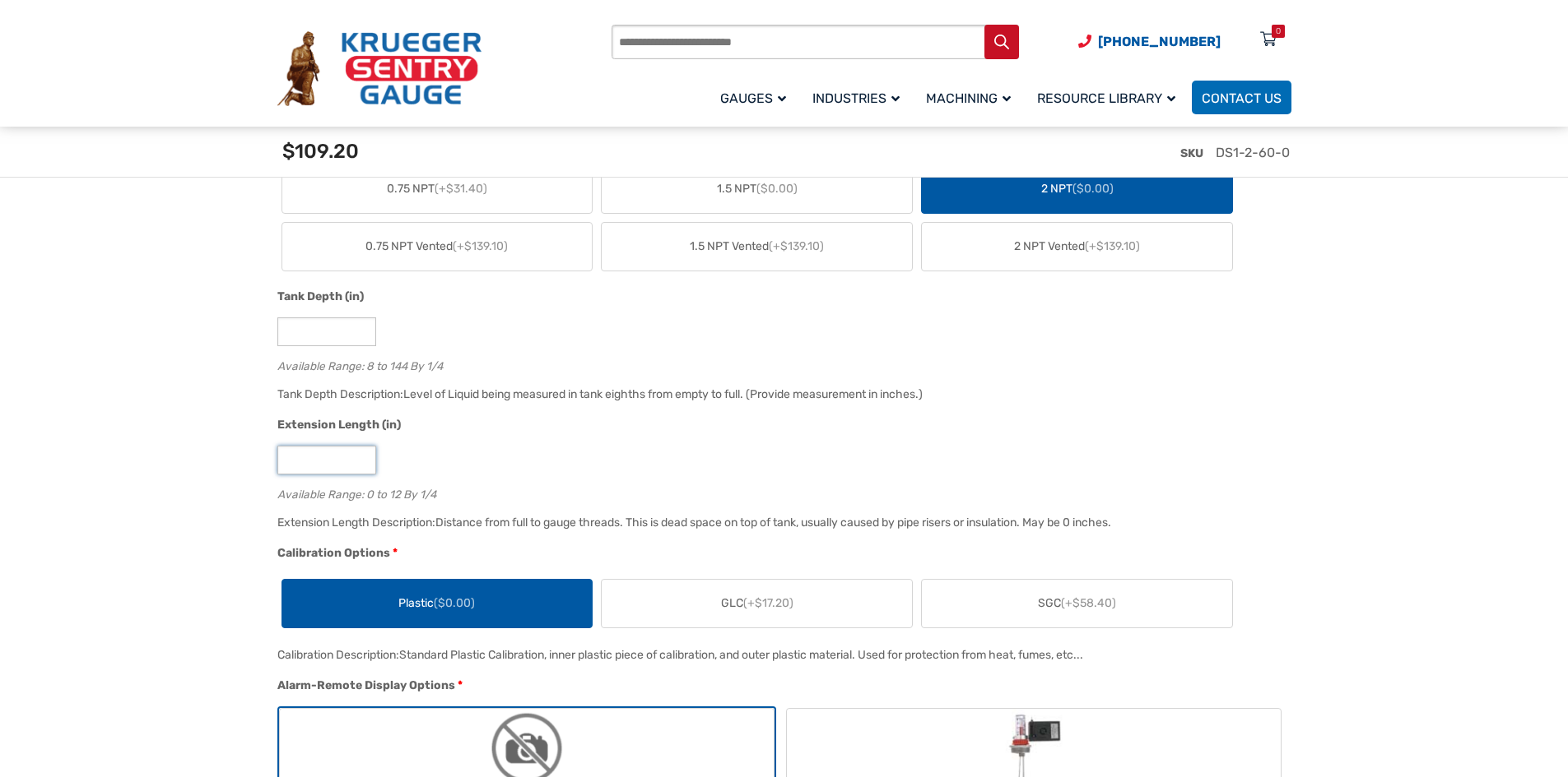
click at [308, 461] on input "*" at bounding box center [326, 460] width 99 height 29
drag, startPoint x: 308, startPoint y: 461, endPoint x: 259, endPoint y: 457, distance: 49.2
type input "*"
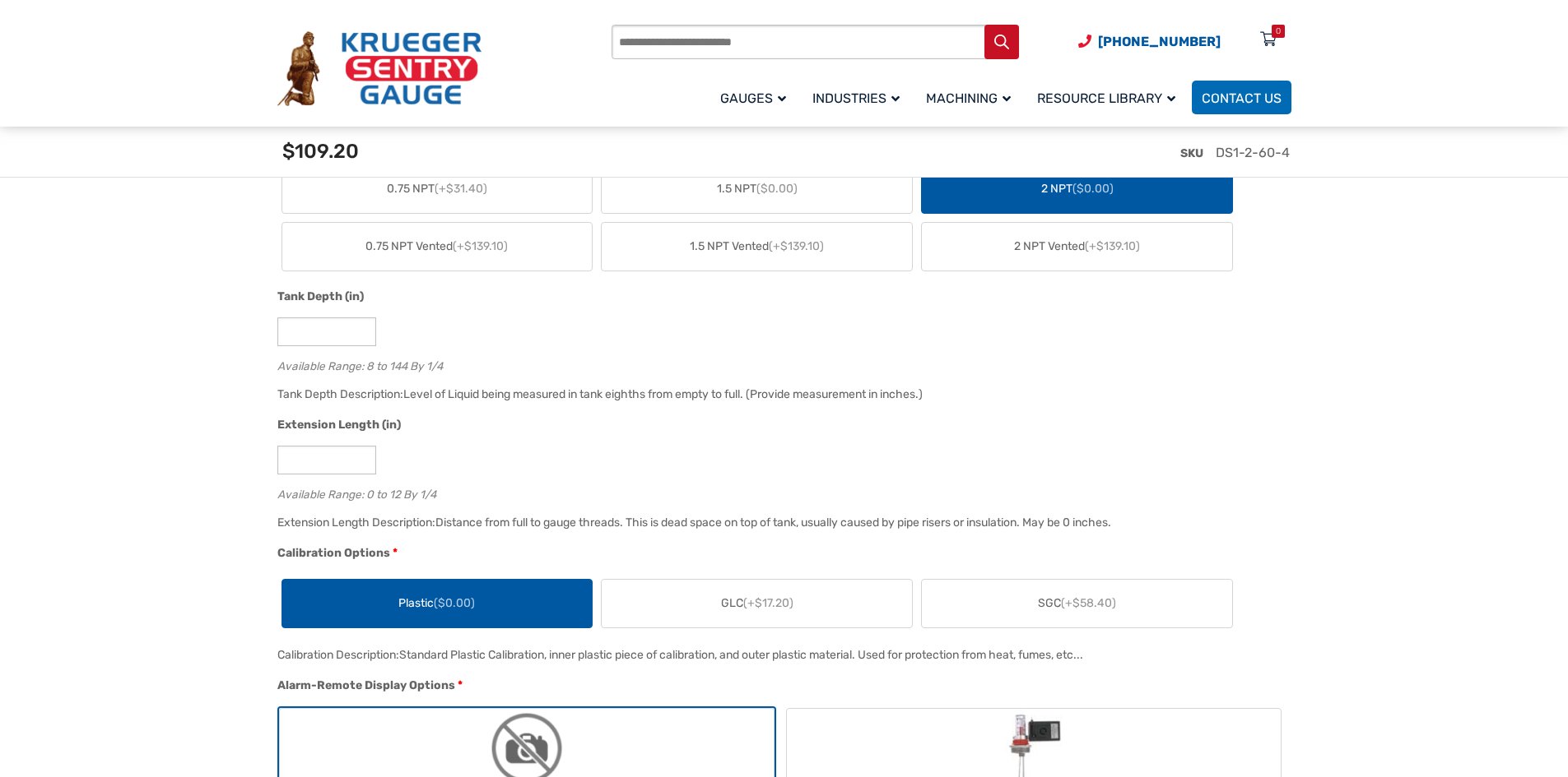
click at [534, 516] on div "Extension Length Description: Distance from full to gauge threads. This is dead…" at bounding box center [780, 528] width 1014 height 32
click at [1078, 623] on label "SGC (+$58.40)" at bounding box center [1077, 603] width 311 height 48
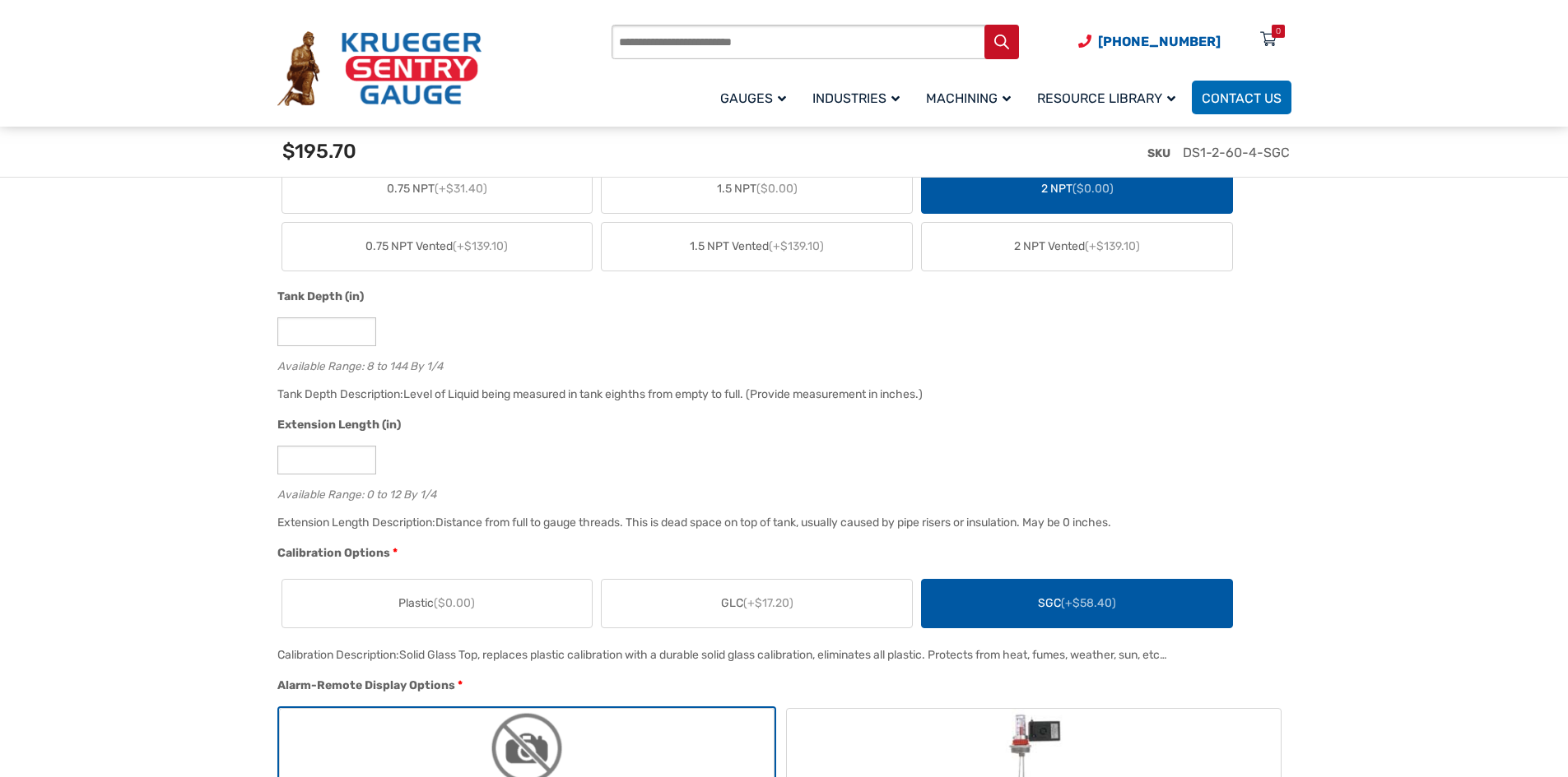
click at [838, 627] on label "GLC (+$17.20)" at bounding box center [757, 603] width 311 height 48
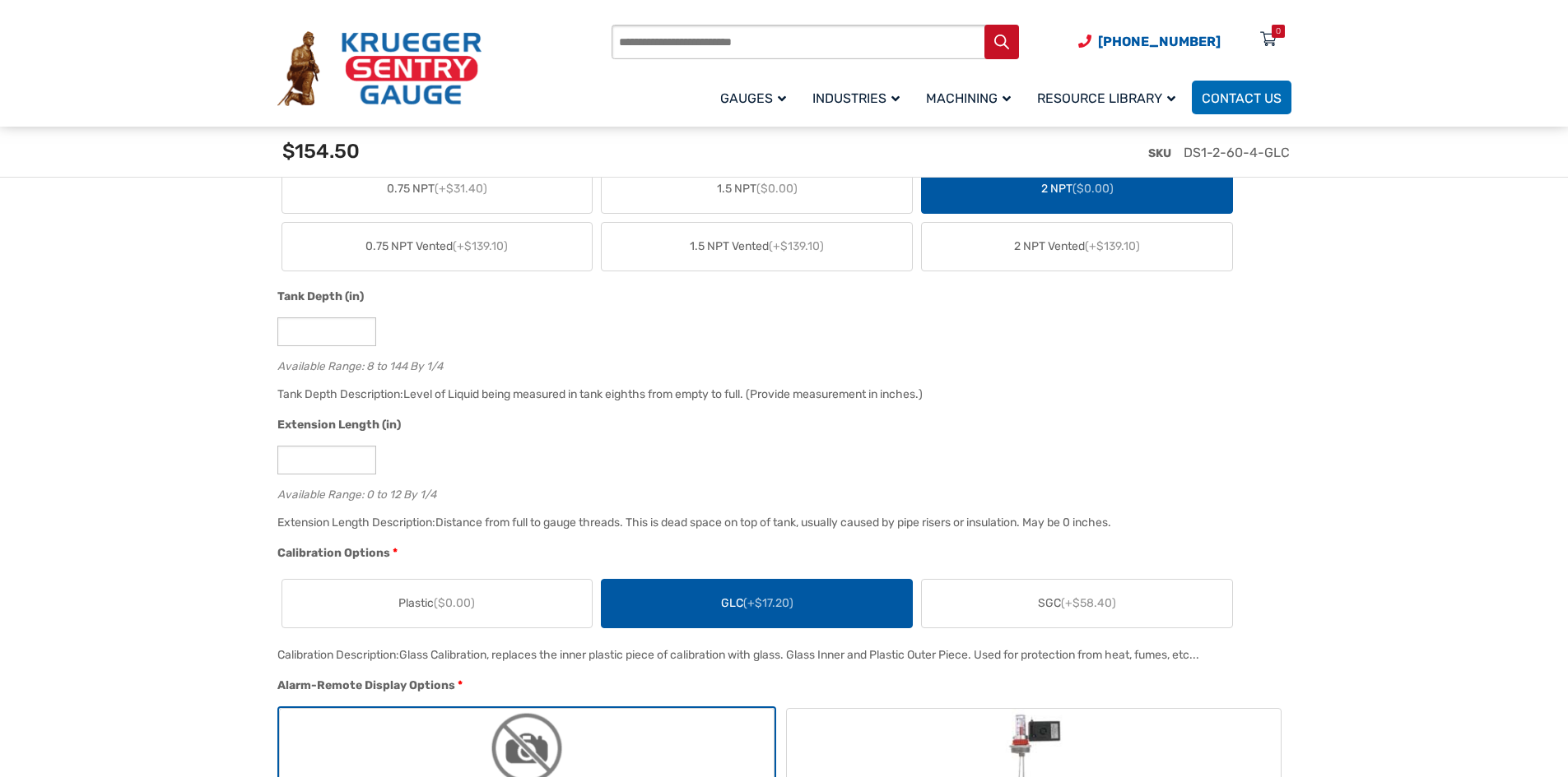
click at [1050, 612] on span "SGC (+$58.40)" at bounding box center [1077, 603] width 79 height 17
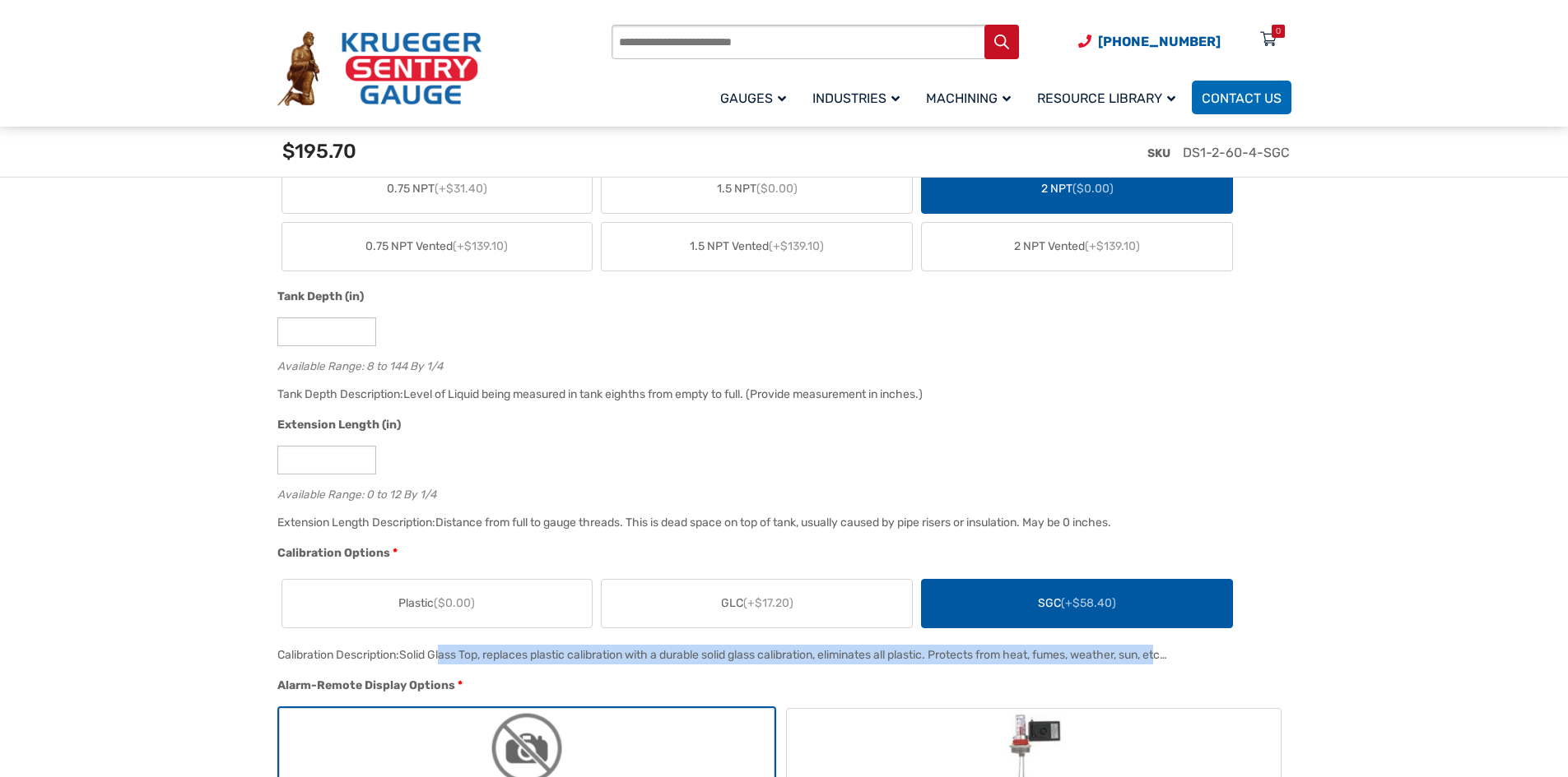
drag, startPoint x: 435, startPoint y: 658, endPoint x: 1160, endPoint y: 665, distance: 725.0
click at [1160, 662] on div "Solid Glass Top, replaces plastic calibration with a durable solid glass calibr…" at bounding box center [783, 655] width 768 height 14
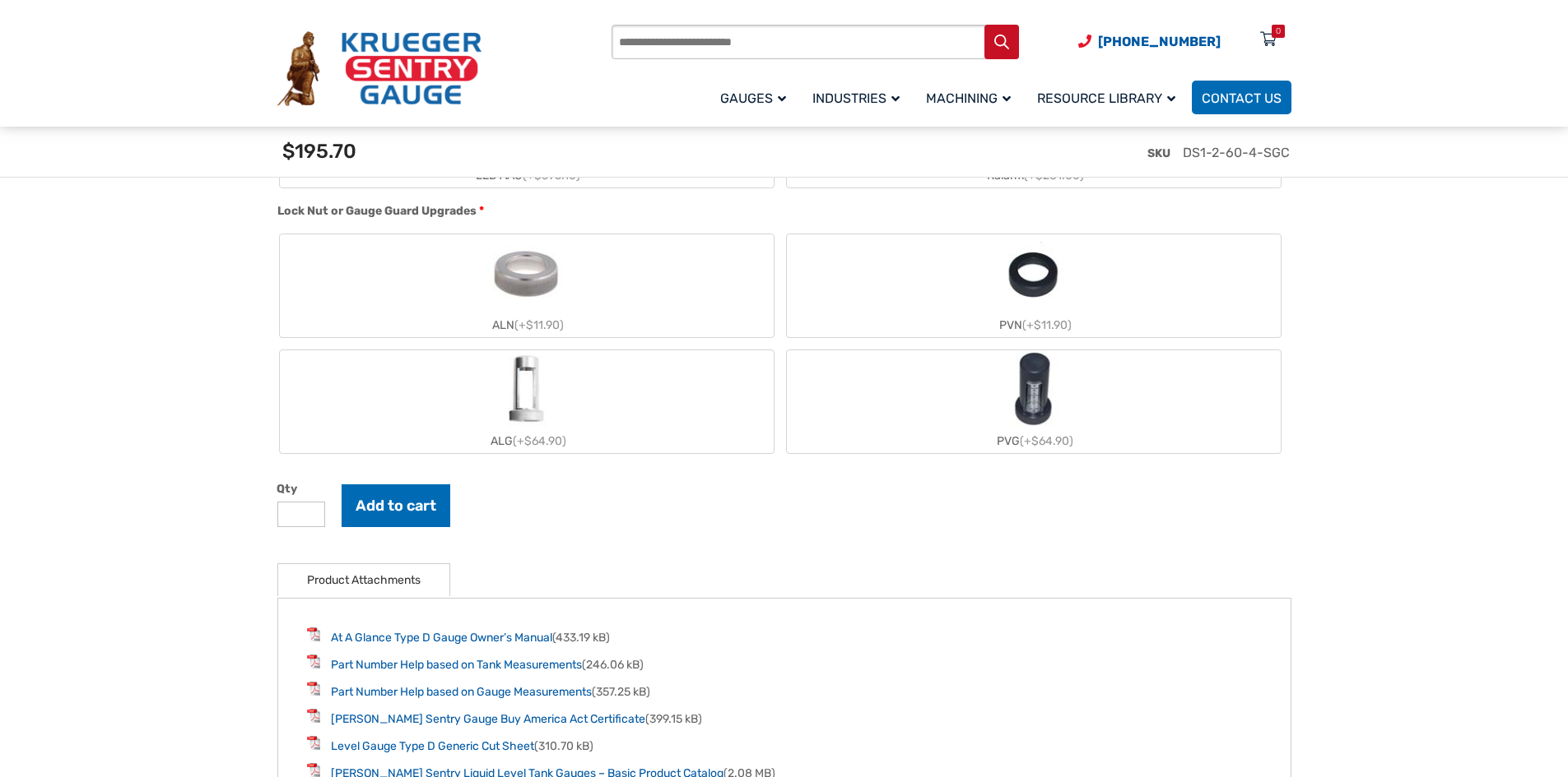
scroll to position [1645, 0]
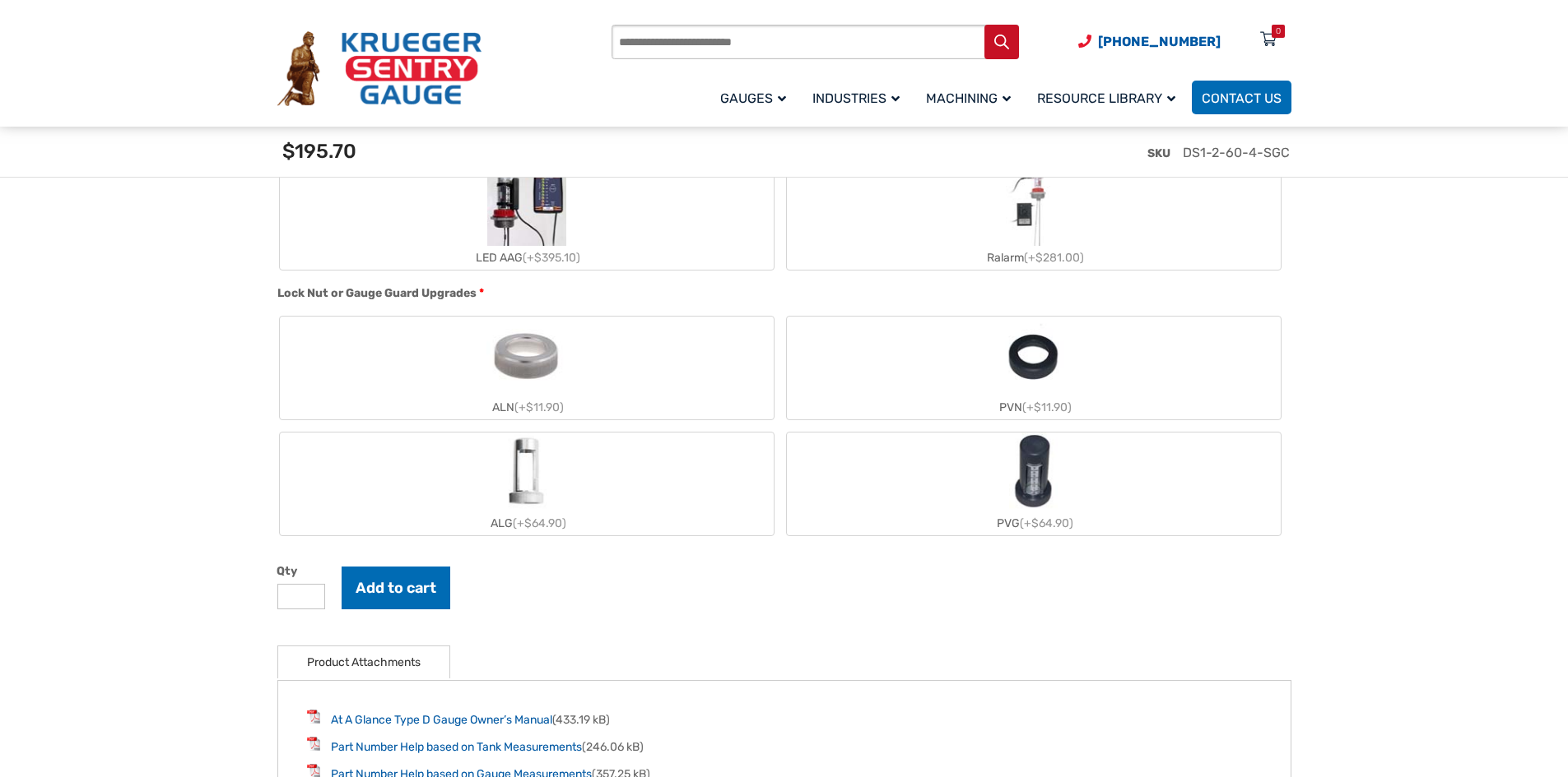
click at [1050, 524] on span "(+$64.90)" at bounding box center [1046, 523] width 53 height 14
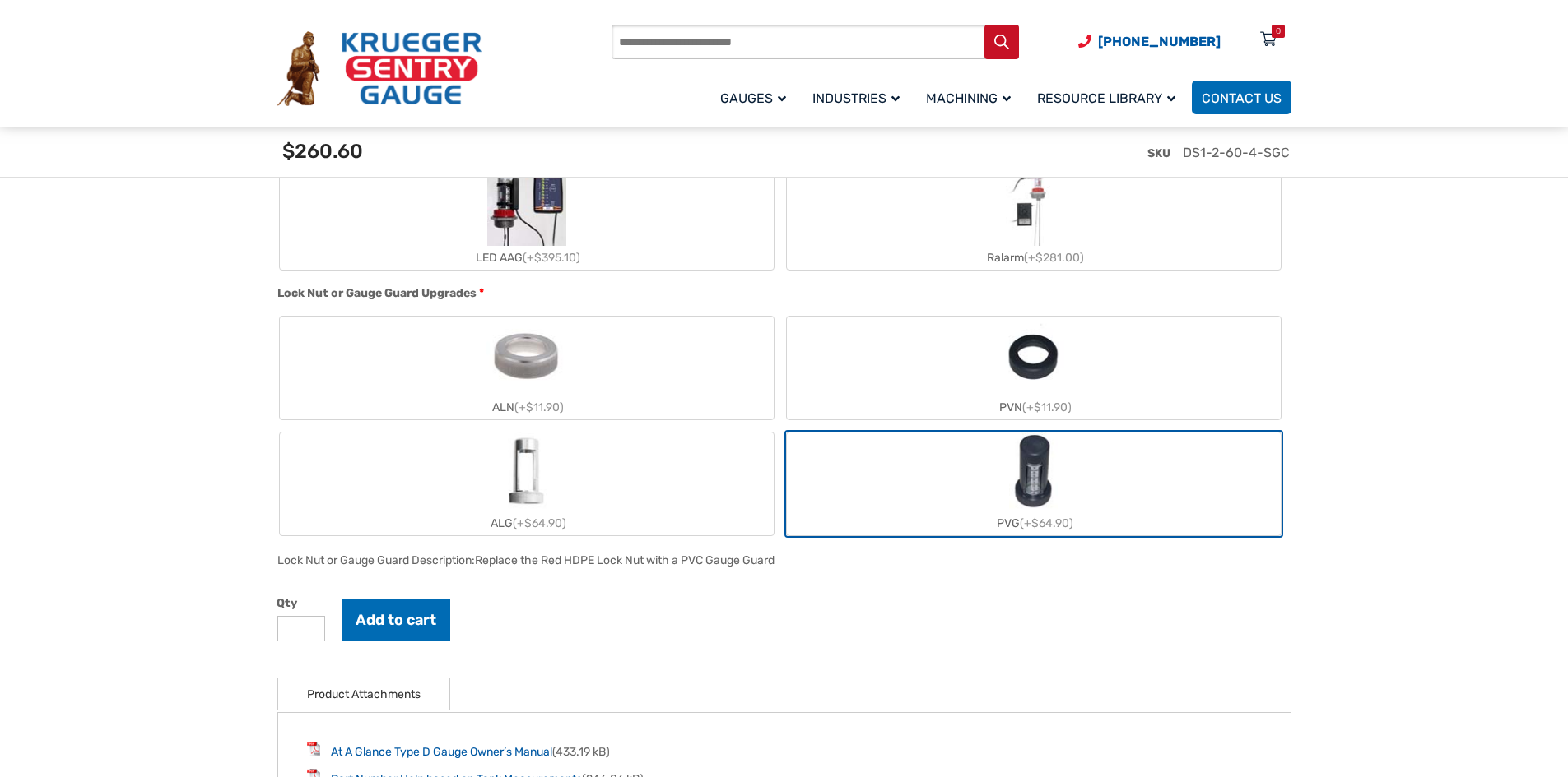
click at [535, 517] on div "ALG (+$64.90)" at bounding box center [527, 523] width 494 height 24
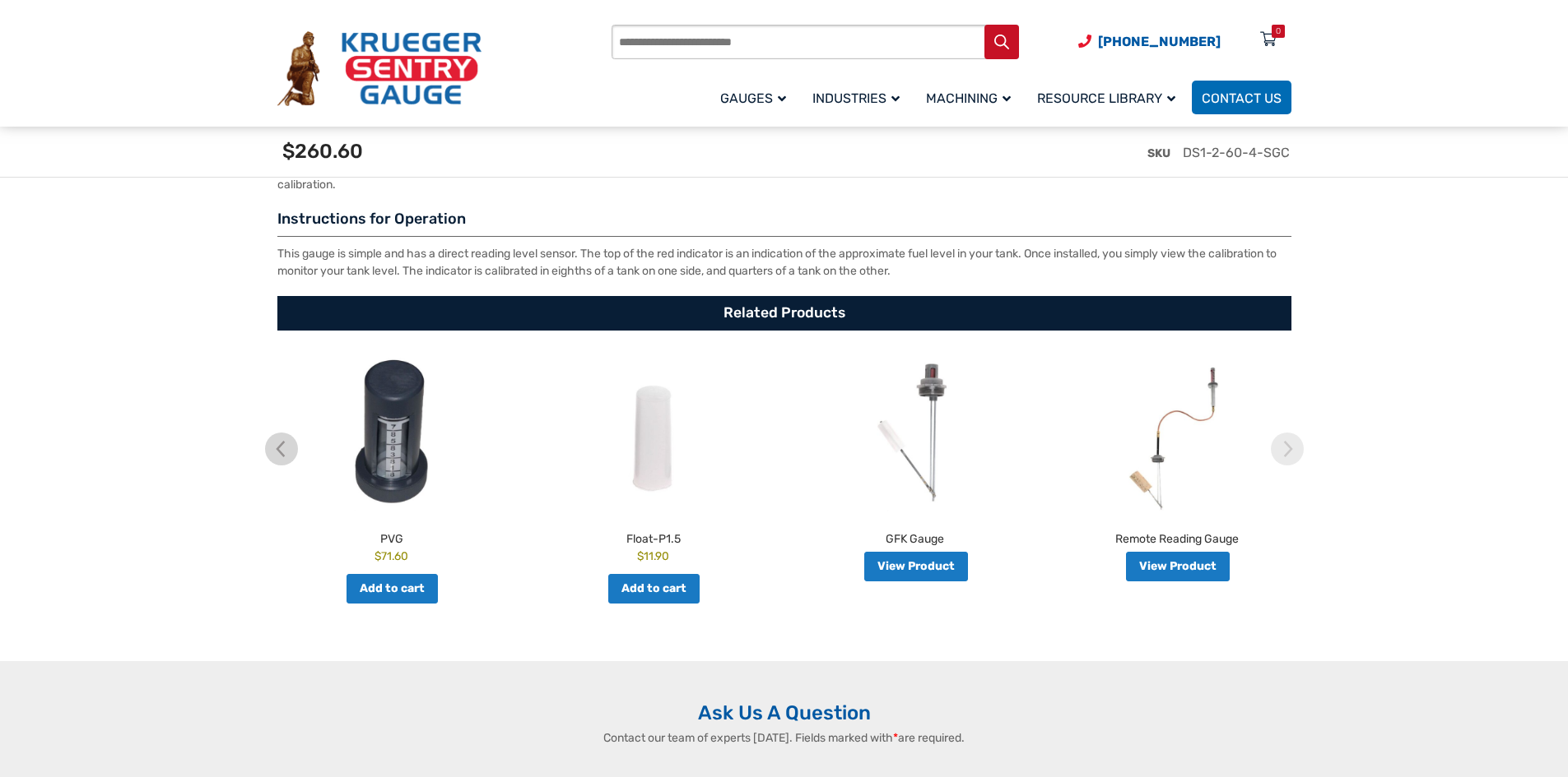
scroll to position [2879, 0]
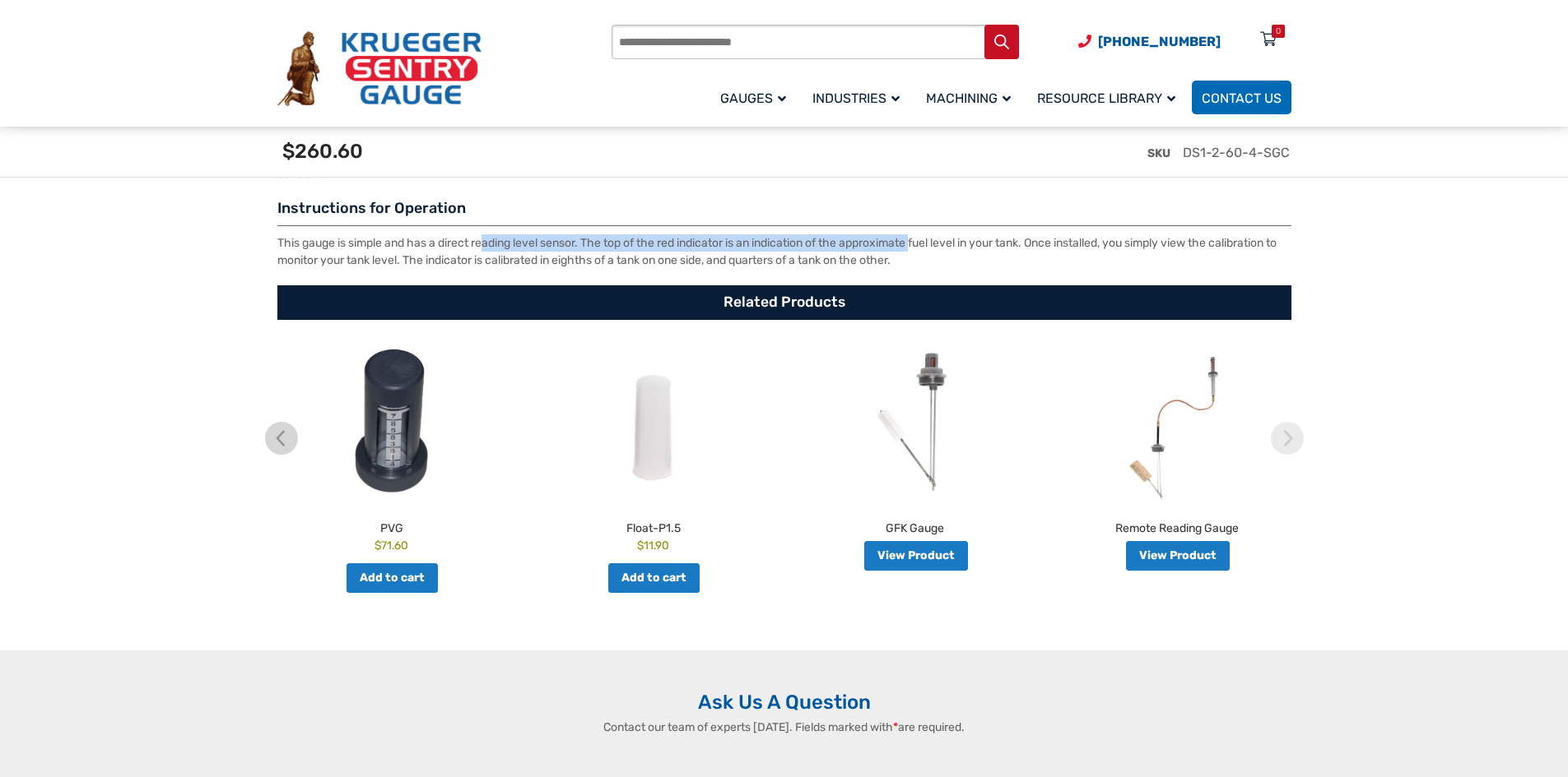
drag, startPoint x: 514, startPoint y: 250, endPoint x: 924, endPoint y: 253, distance: 410.0
click at [924, 253] on p "This gauge is simple and has a direct reading level sensor. The top of the red …" at bounding box center [784, 252] width 1014 height 35
drag, startPoint x: 598, startPoint y: 266, endPoint x: 894, endPoint y: 262, distance: 296.0
click at [894, 262] on p "This gauge is simple and has a direct reading level sensor. The top of the red …" at bounding box center [784, 252] width 1014 height 35
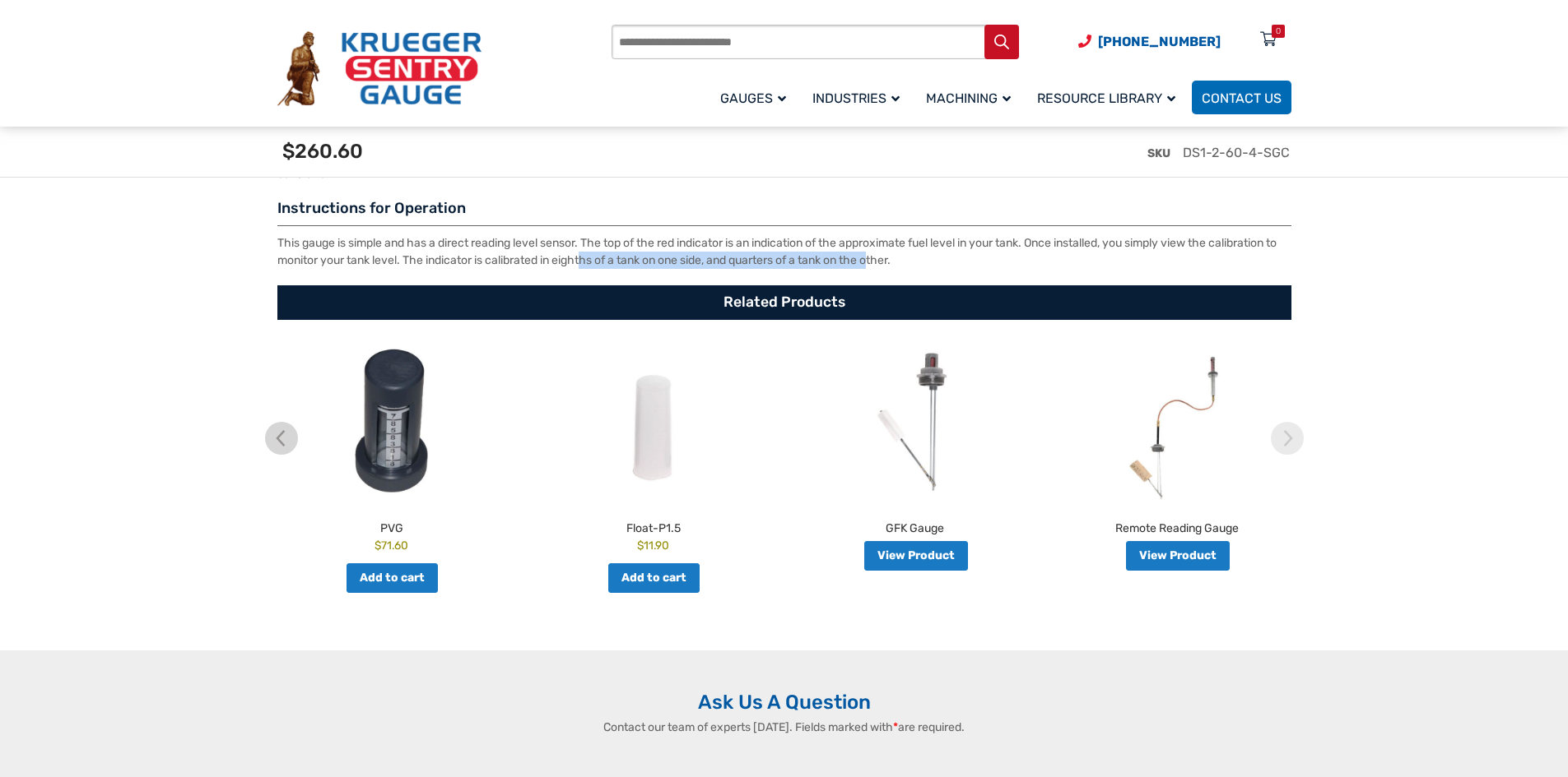
click at [894, 262] on p "This gauge is simple and has a direct reading level sensor. The top of the red …" at bounding box center [784, 252] width 1014 height 35
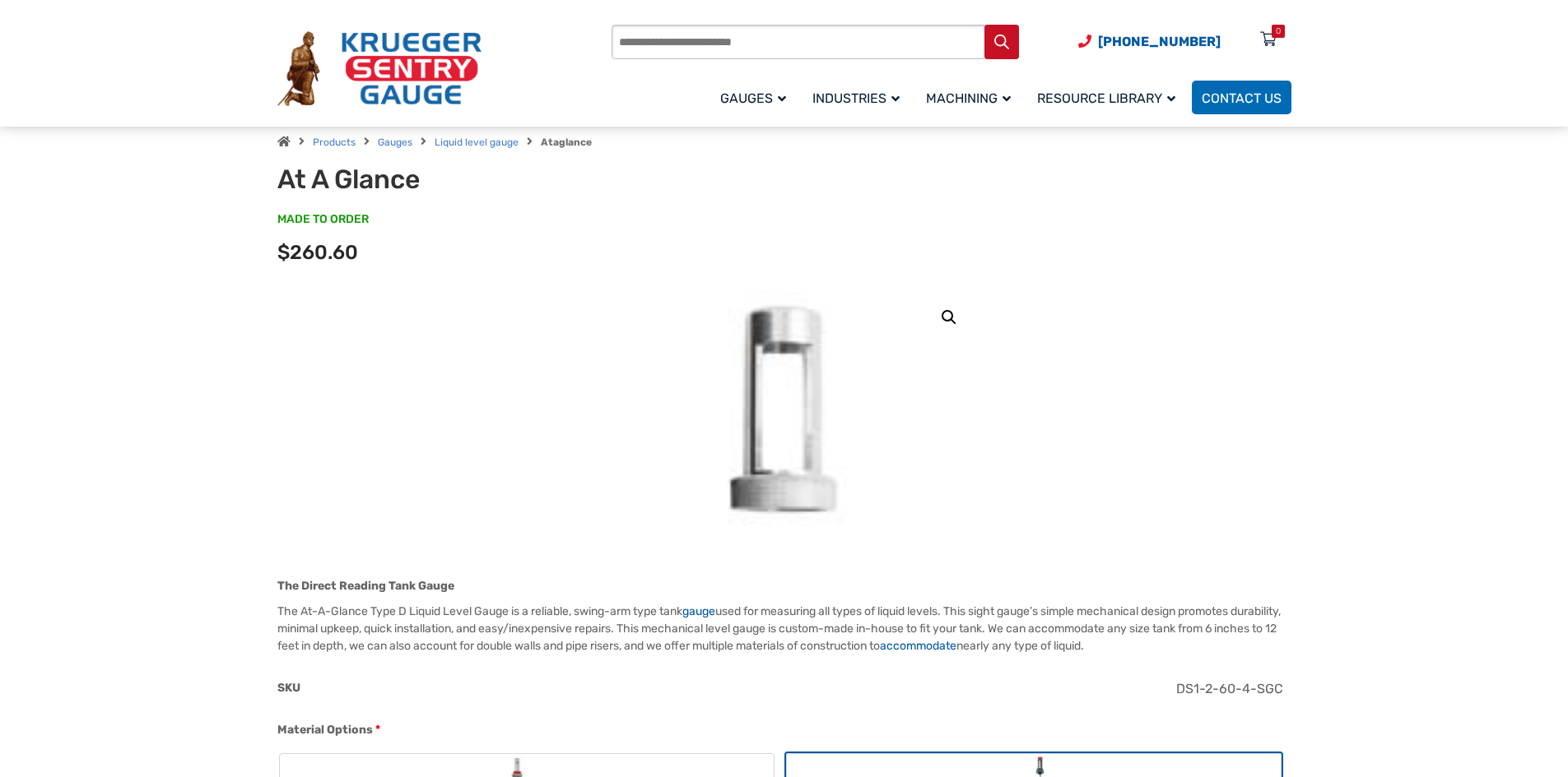
scroll to position [0, 0]
